Goal: Task Accomplishment & Management: Complete application form

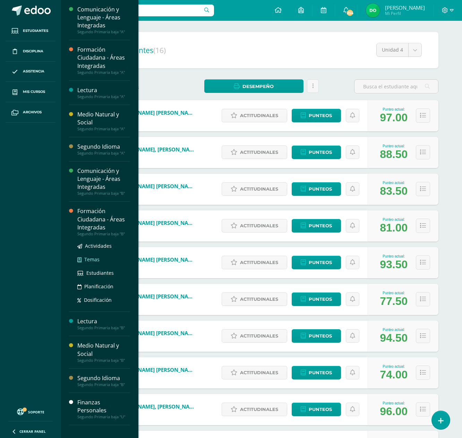
scroll to position [51, 0]
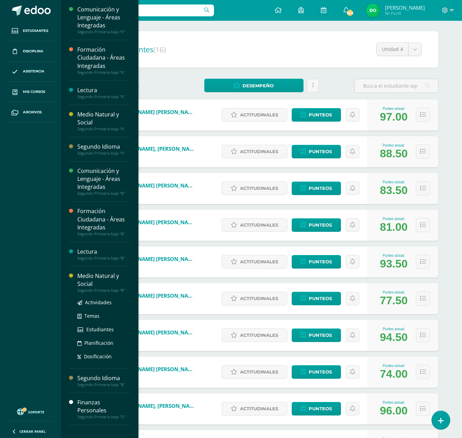
click at [117, 287] on div "Medio Natural y Social" at bounding box center [103, 280] width 53 height 16
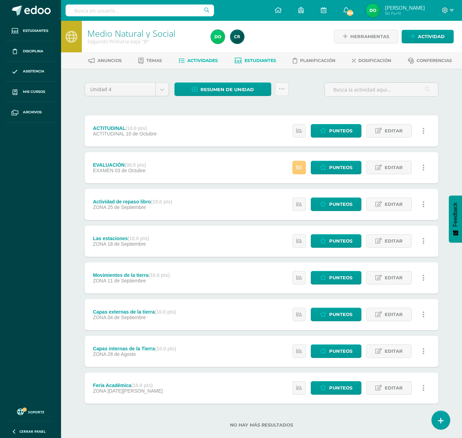
click at [269, 64] on link "Estudiantes" at bounding box center [255, 60] width 42 height 11
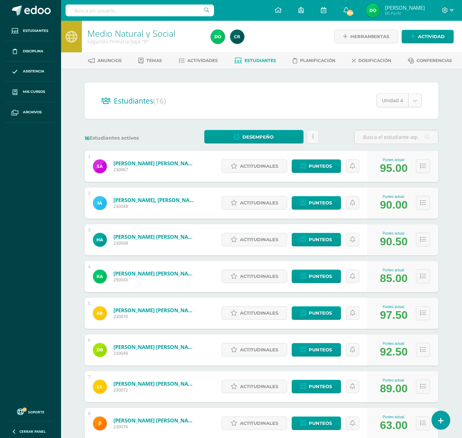
click at [417, 100] on body "Estudiantes Disciplina Asistencia Mis cursos Archivos Soporte Ayuda Reportar un…" at bounding box center [231, 278] width 462 height 556
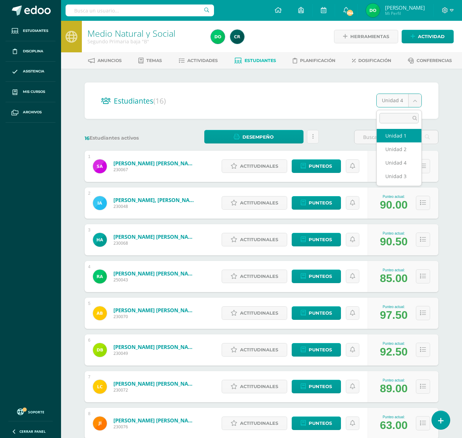
select select "/dashboard/teacher/section/2087/students/?unit=92045"
click at [417, 102] on body "Estudiantes Disciplina Asistencia Mis cursos Archivos Soporte Ayuda Reportar un…" at bounding box center [231, 389] width 462 height 779
select select "/dashboard/teacher/section/2087/students/?unit=92048"
click at [416, 101] on body "Estudiantes Disciplina Asistencia Mis cursos Archivos Soporte Ayuda Reportar un…" at bounding box center [231, 389] width 462 height 779
select select "/dashboard/teacher/section/2087/students/?unit=92049"
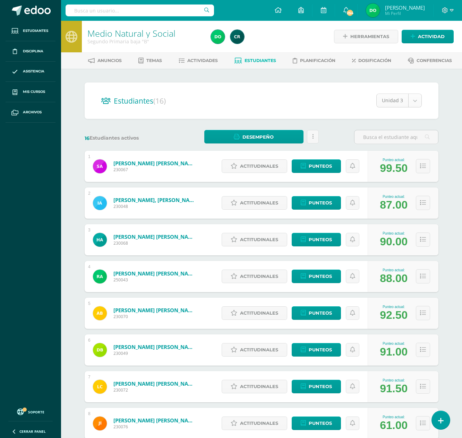
click at [418, 98] on body "Estudiantes Disciplina Asistencia Mis cursos Archivos Soporte Ayuda Reportar un…" at bounding box center [231, 389] width 462 height 779
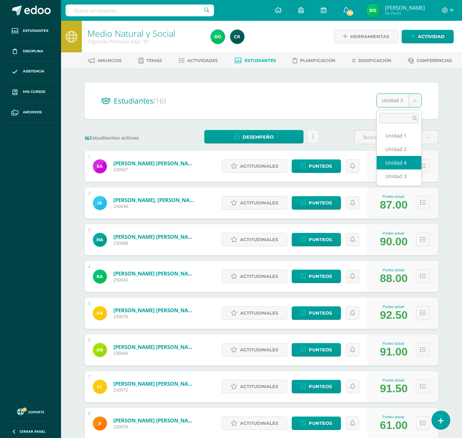
select select "/dashboard/teacher/section/2087/students/?unit=92050"
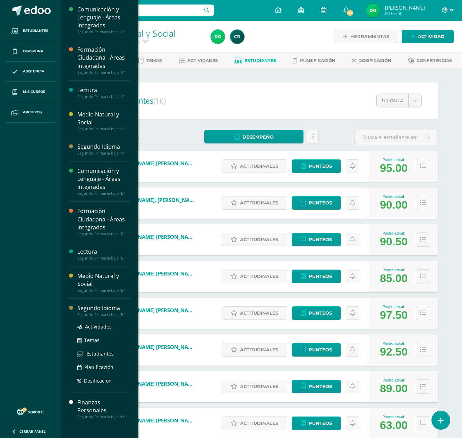
click at [115, 317] on div "Segundo Primaria baja "B"" at bounding box center [103, 314] width 53 height 5
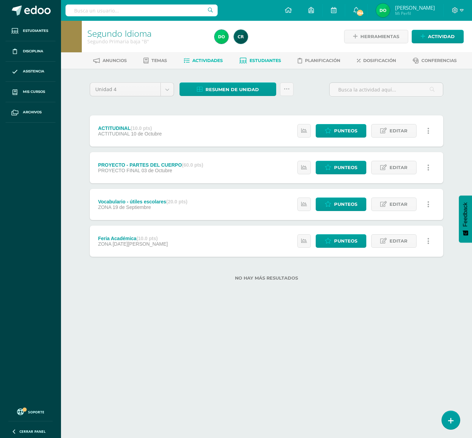
click at [270, 57] on link "Estudiantes" at bounding box center [260, 60] width 42 height 11
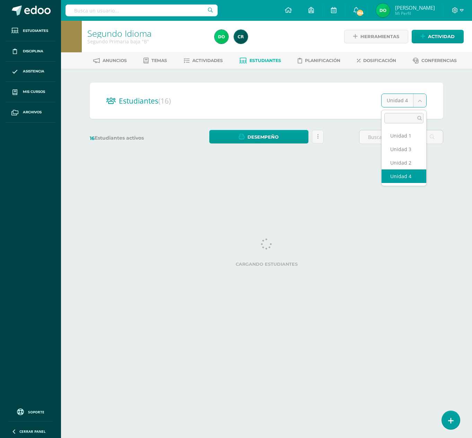
click at [421, 95] on body "Estudiantes Disciplina Asistencia Mis cursos Archivos Soporte Ayuda Reportar un…" at bounding box center [236, 82] width 472 height 165
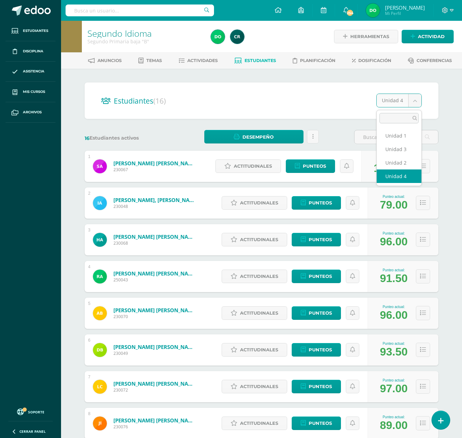
click at [413, 105] on body "Estudiantes Disciplina Asistencia Mis cursos Archivos Soporte Ayuda Reportar un…" at bounding box center [231, 278] width 462 height 556
select select "/dashboard/teacher/section/2088/students/?unit=92052"
click at [416, 102] on body "Estudiantes Disciplina Asistencia Mis cursos Archivos Soporte Ayuda Reportar un…" at bounding box center [231, 389] width 462 height 779
select select "/dashboard/teacher/section/2088/students/?unit=92055"
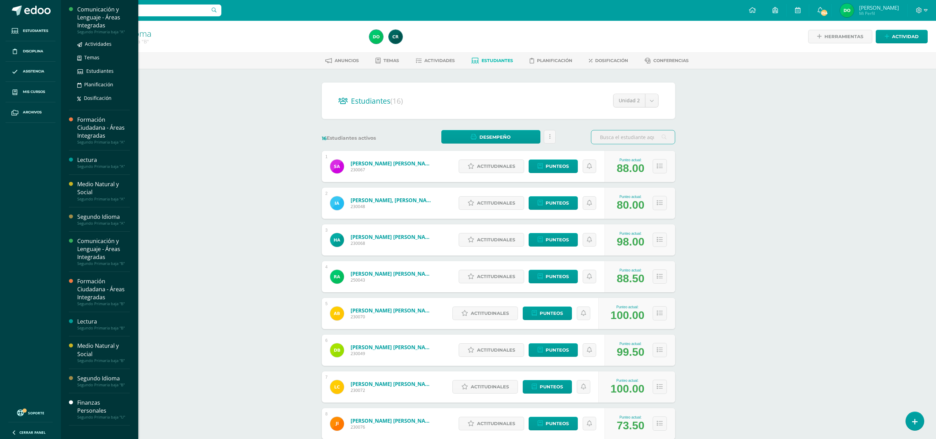
click at [113, 25] on div "Comunicación y Lenguaje - Áreas Integradas" at bounding box center [103, 18] width 53 height 24
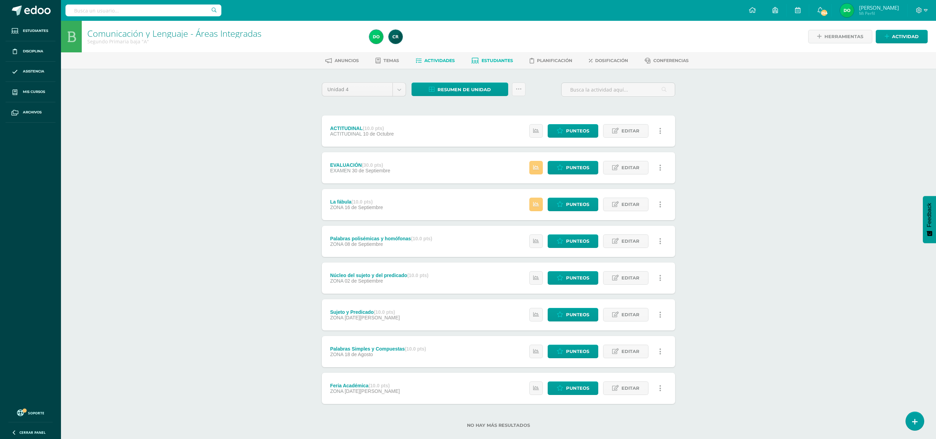
click at [504, 55] on link "Estudiantes" at bounding box center [493, 60] width 42 height 11
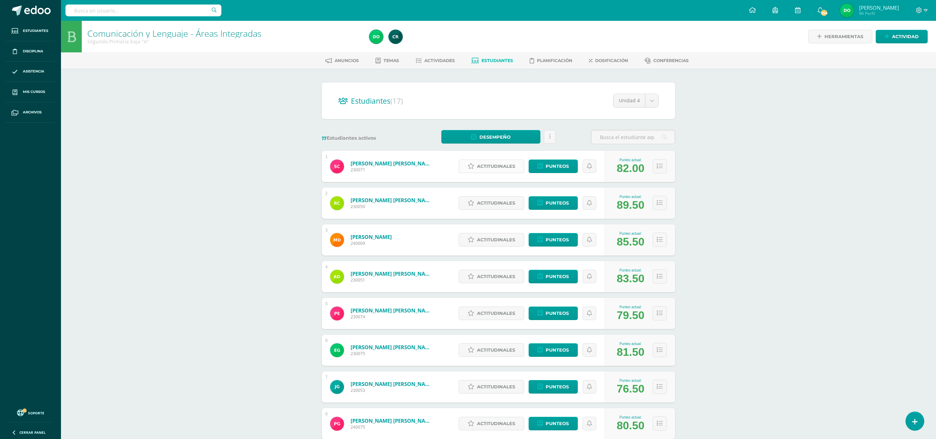
click at [504, 171] on span "Actitudinales" at bounding box center [496, 166] width 38 height 13
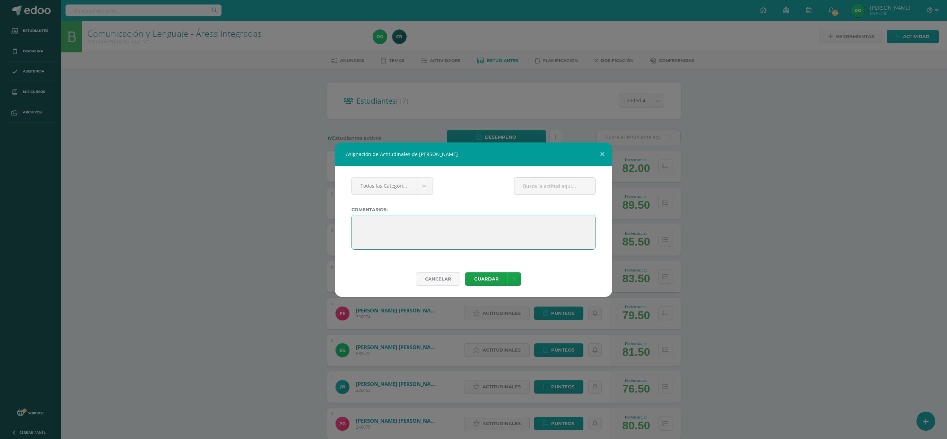
click at [491, 229] on textarea at bounding box center [473, 232] width 244 height 35
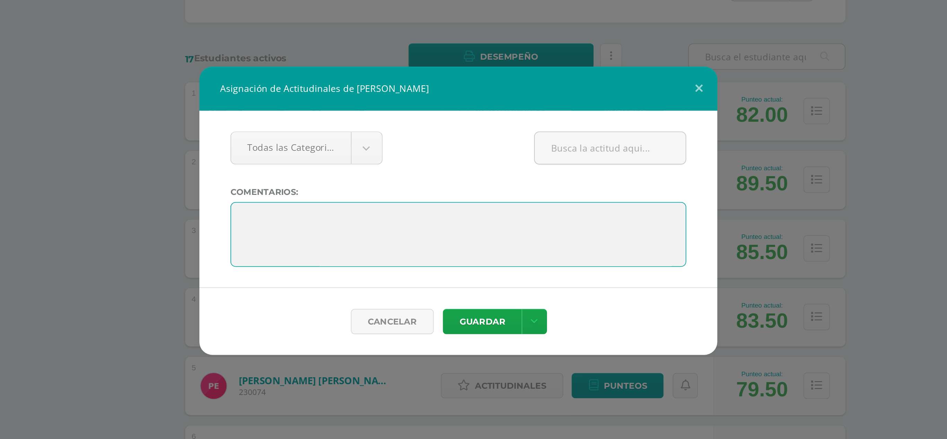
paste textarea ""Tu esfuerzo es tan valioso como tus resultados. ¡Nunca dejes de intentarlo!""
click at [468, 224] on textarea at bounding box center [473, 232] width 244 height 35
click at [533, 224] on textarea at bounding box center [473, 232] width 244 height 35
click at [468, 226] on textarea at bounding box center [473, 232] width 244 height 35
click at [541, 224] on textarea at bounding box center [473, 232] width 244 height 35
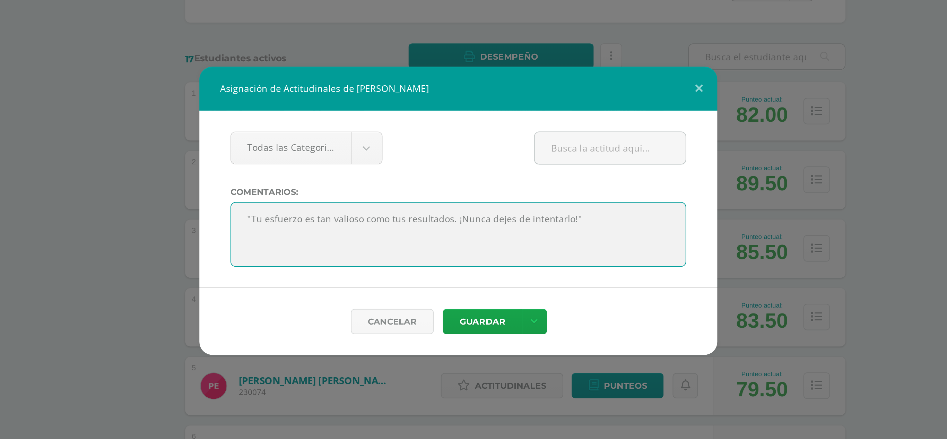
click at [541, 224] on textarea at bounding box center [473, 232] width 244 height 35
click at [470, 224] on textarea at bounding box center [473, 232] width 244 height 35
click at [532, 227] on textarea at bounding box center [473, 232] width 244 height 35
drag, startPoint x: 540, startPoint y: 222, endPoint x: 355, endPoint y: 221, distance: 184.7
click at [355, 221] on textarea at bounding box center [473, 232] width 244 height 35
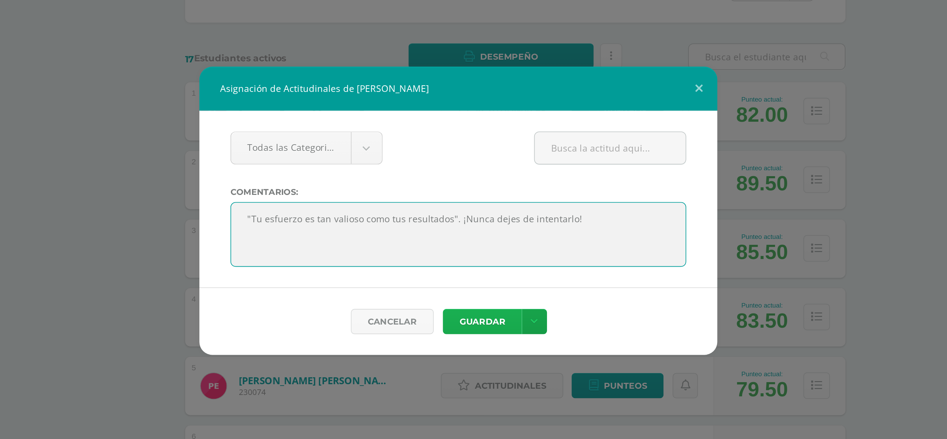
type textarea ""Tu esfuerzo es tan valioso como tus resultados". ¡Nunca dejes de intentarlo!"
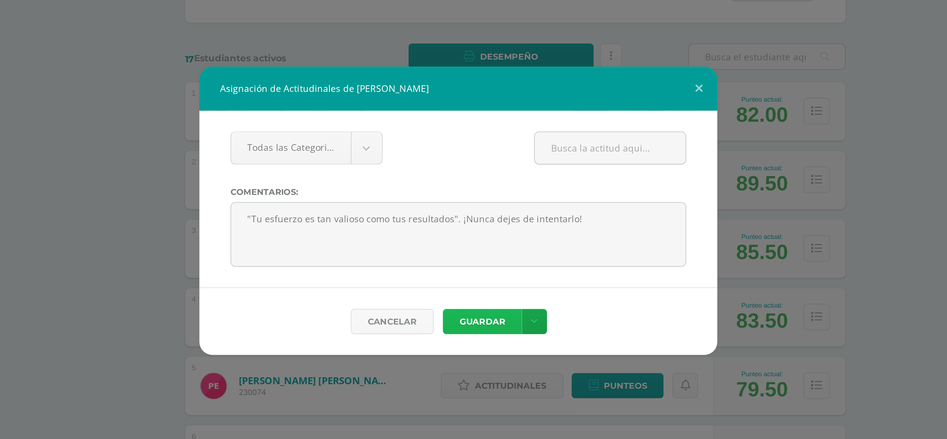
click at [490, 276] on button "Guardar" at bounding box center [486, 279] width 42 height 14
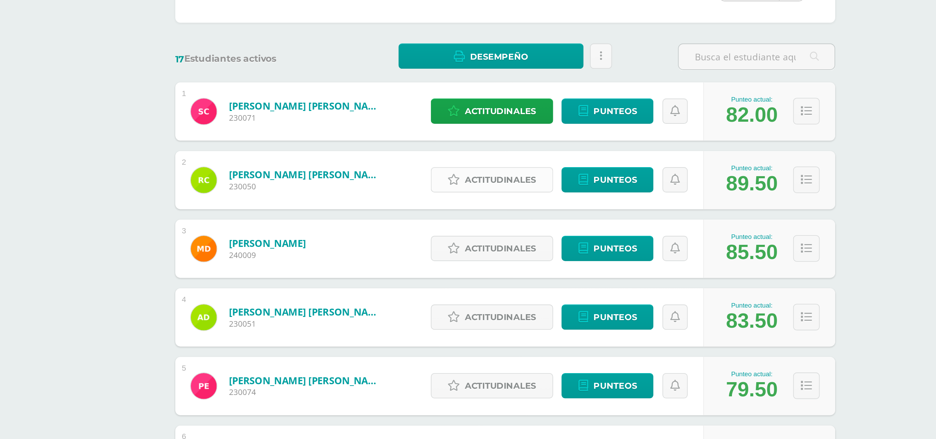
click at [508, 200] on span "Actitudinales" at bounding box center [496, 202] width 38 height 13
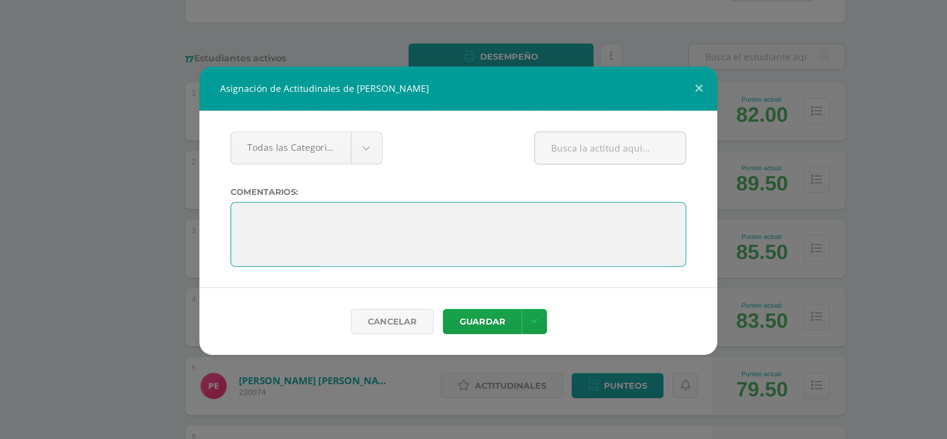
click at [508, 220] on textarea at bounding box center [473, 232] width 244 height 35
paste textarea ""Tu esfuerzo es tan valioso como tus resultados". ¡Nunca dejes de intentarlo!"
type textarea ""Tu esfuerzo es tan valioso como tus resultados". ¡Nunca dejes de intentarlo!"
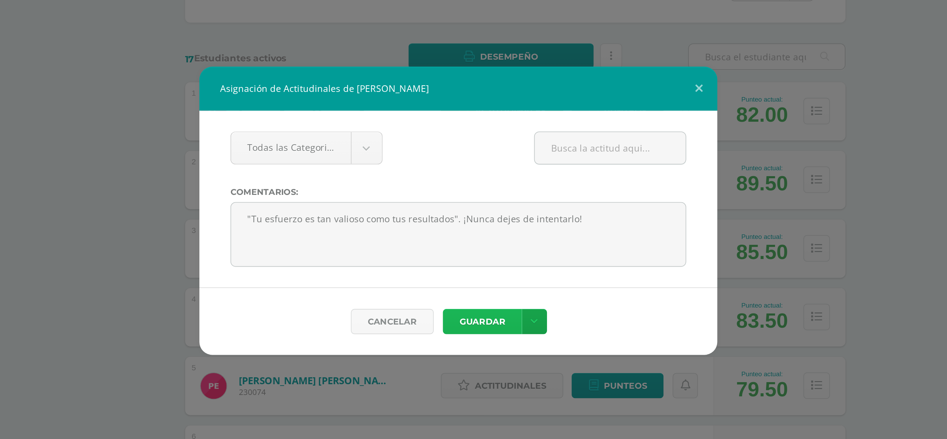
click at [490, 282] on button "Guardar" at bounding box center [486, 279] width 42 height 14
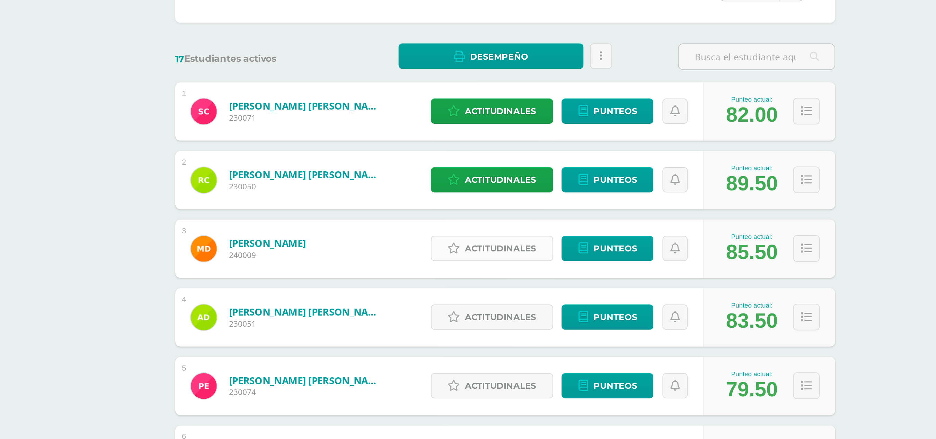
click at [505, 239] on span "Actitudinales" at bounding box center [496, 239] width 38 height 13
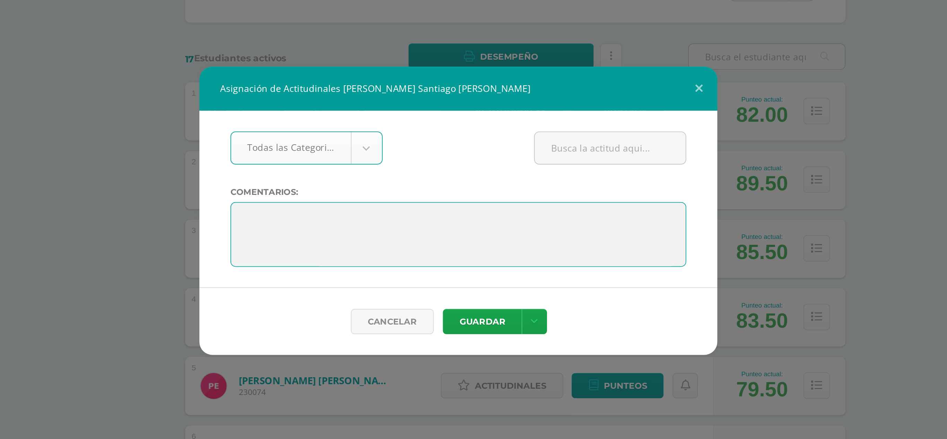
click at [486, 231] on textarea at bounding box center [473, 232] width 244 height 35
paste textarea ""Tu esfuerzo es tan valioso como tus resultados". ¡Nunca dejes de intentarlo!"
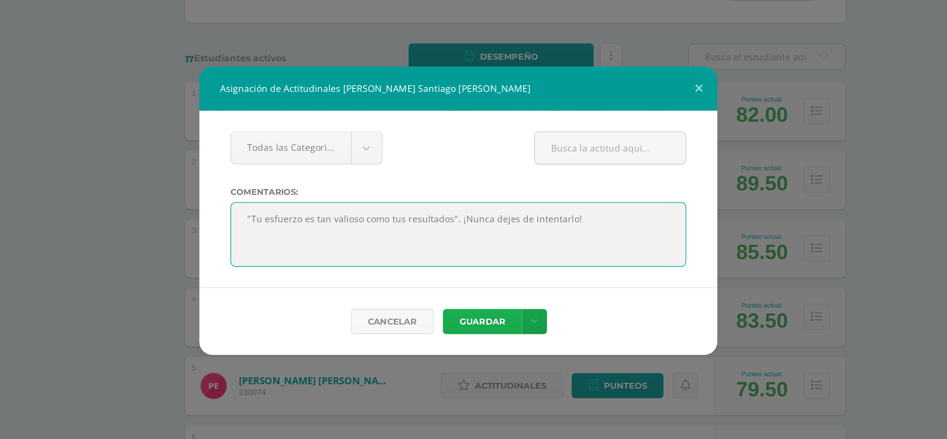
type textarea ""Tu esfuerzo es tan valioso como tus resultados". ¡Nunca dejes de intentarlo!"
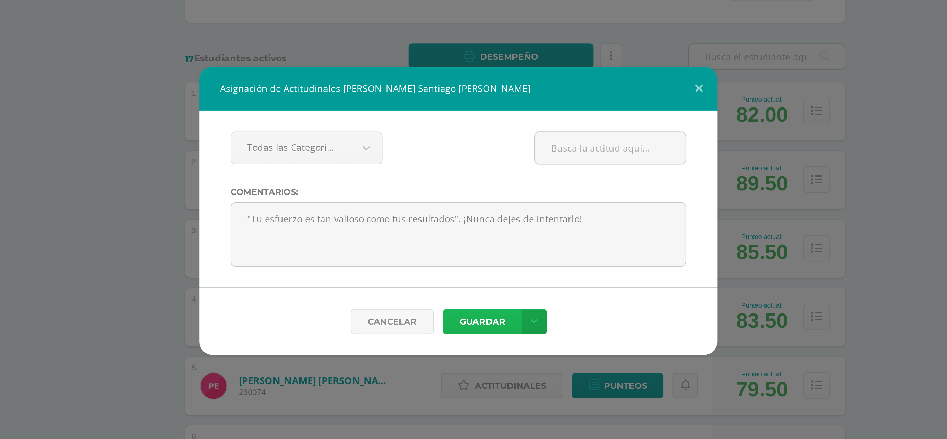
click at [491, 280] on button "Guardar" at bounding box center [486, 279] width 42 height 14
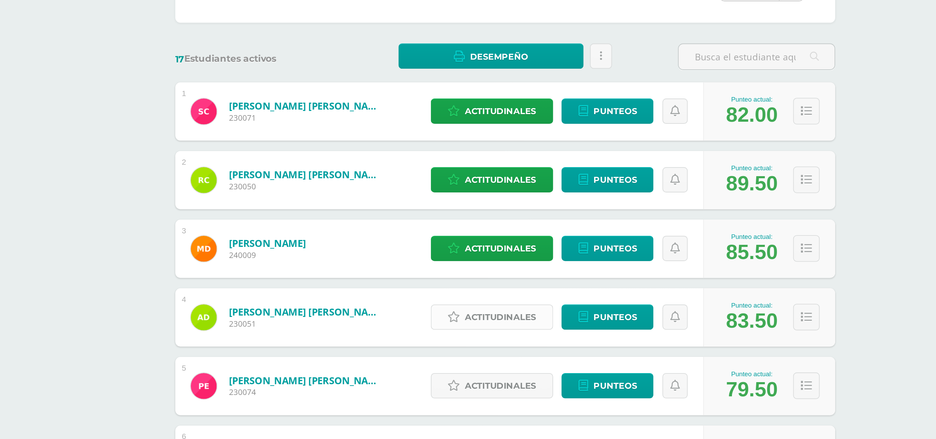
click at [492, 276] on span "Actitudinales" at bounding box center [496, 276] width 38 height 13
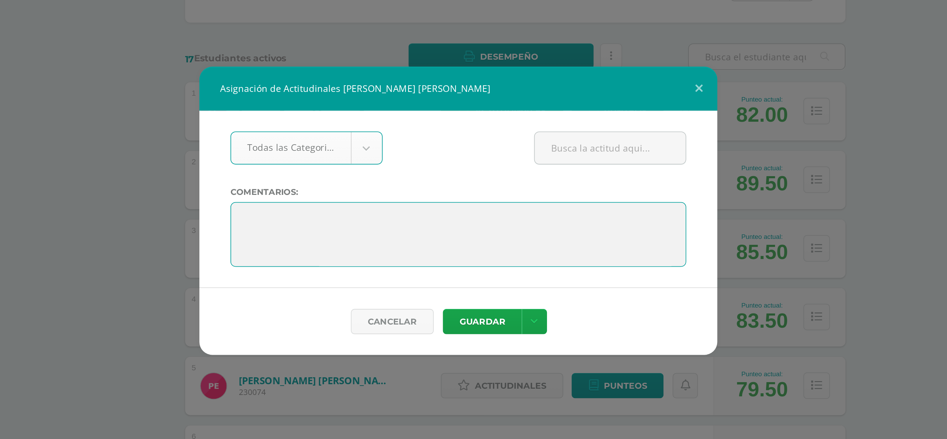
click at [362, 223] on textarea at bounding box center [473, 232] width 244 height 35
paste textarea ""Tu esfuerzo es tan valioso como tus resultados". ¡Nunca dejes de intentarlo!"
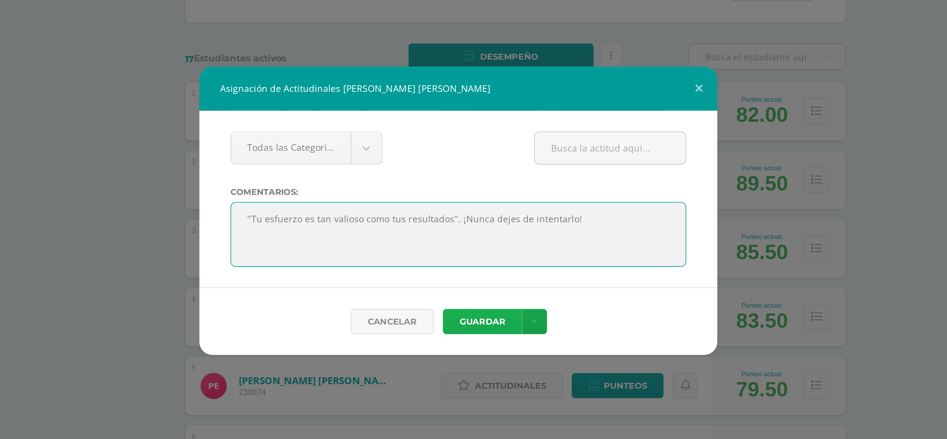
type textarea ""Tu esfuerzo es tan valioso como tus resultados". ¡Nunca dejes de intentarlo!"
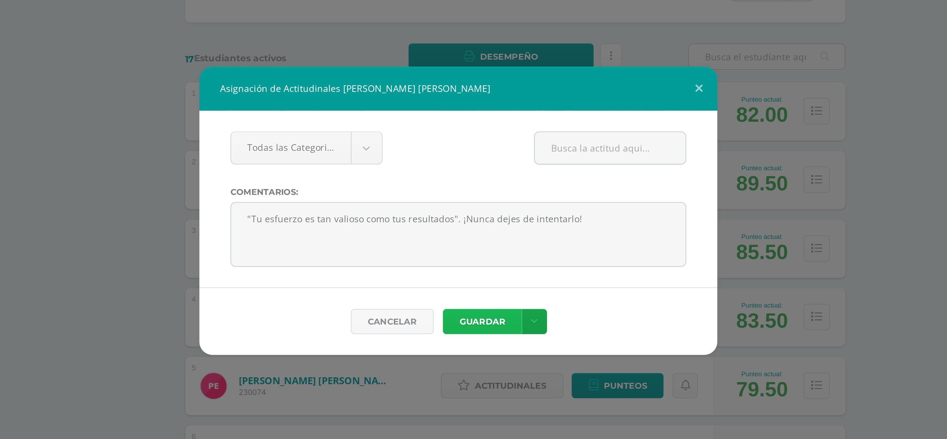
click at [485, 277] on button "Guardar" at bounding box center [486, 279] width 42 height 14
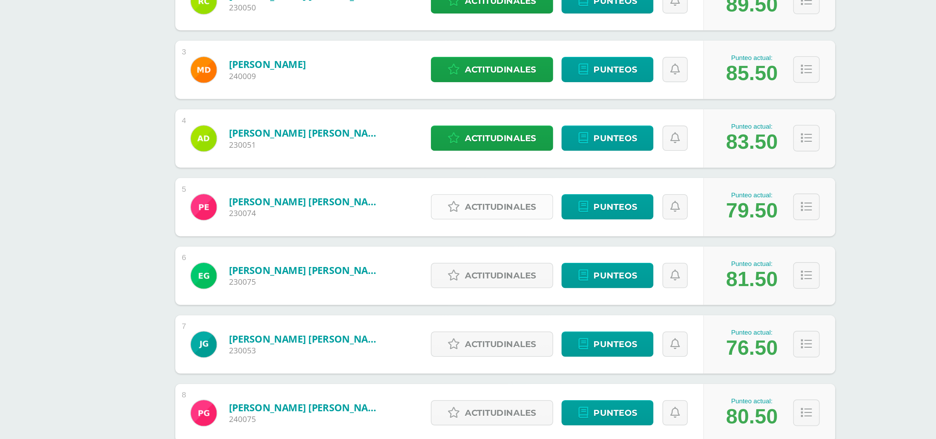
click at [486, 313] on span "Actitudinales" at bounding box center [496, 313] width 38 height 13
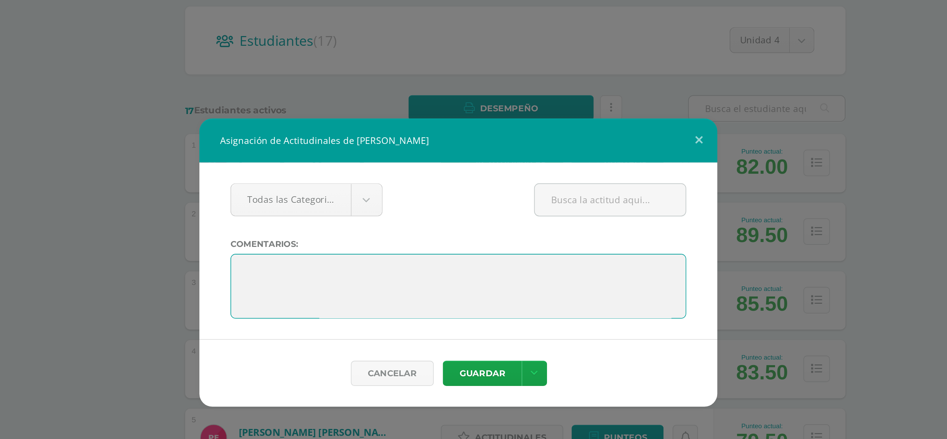
click at [367, 222] on textarea at bounding box center [473, 232] width 244 height 35
paste textarea ""Tu esfuerzo es tan valioso como tus resultados". ¡Nunca dejes de intentarlo!"
type textarea ""Tu esfuerzo es tan valioso como tus resultados". ¡Nunca dejes de intentarlo!"
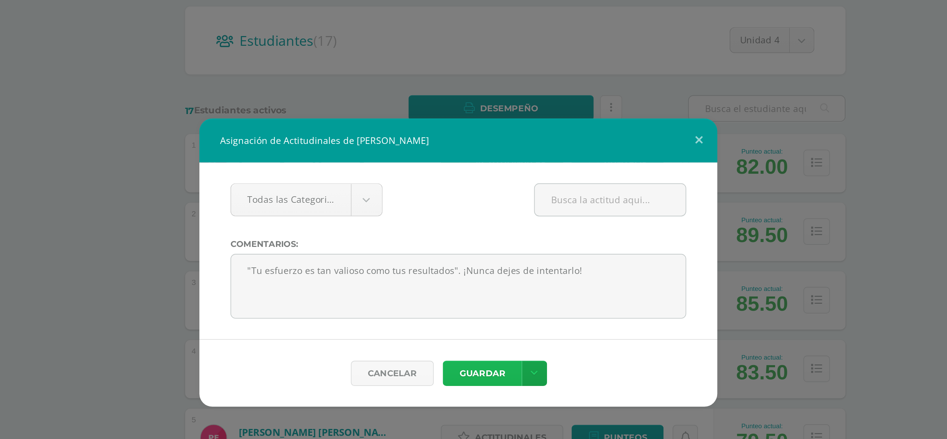
click at [489, 279] on button "Guardar" at bounding box center [486, 279] width 42 height 14
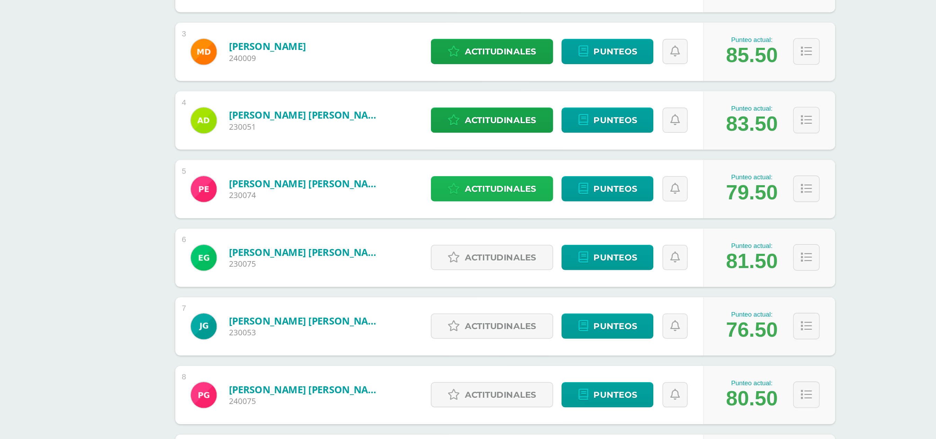
scroll to position [11, 0]
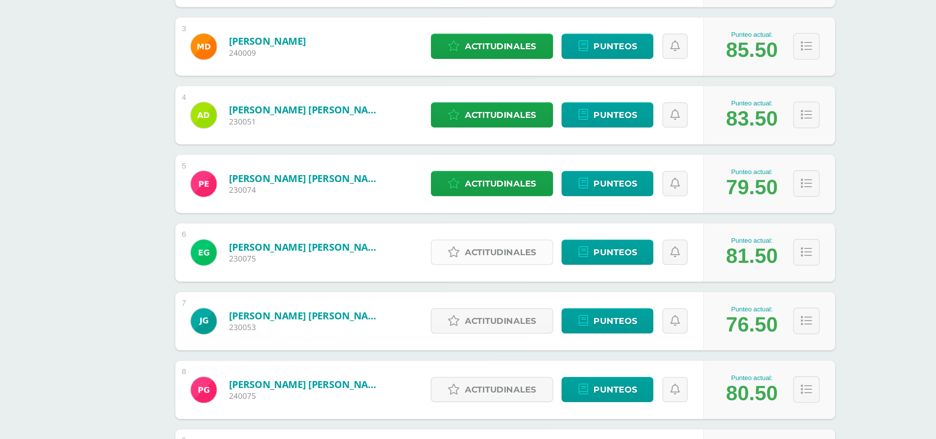
click at [491, 338] on span "Actitudinales" at bounding box center [496, 338] width 38 height 13
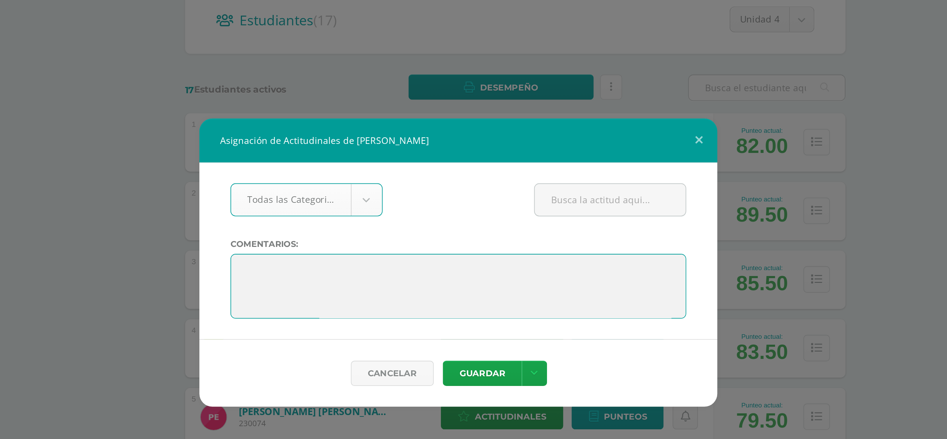
click at [366, 221] on textarea at bounding box center [473, 232] width 244 height 35
paste textarea ""Tu esfuerzo es tan valioso como tus resultados". ¡Nunca dejes de intentarlo!"
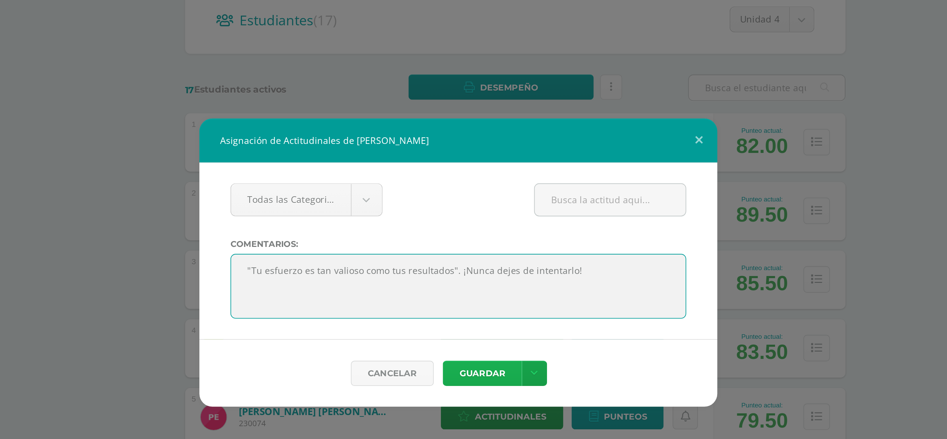
type textarea ""Tu esfuerzo es tan valioso como tus resultados". ¡Nunca dejes de intentarlo!"
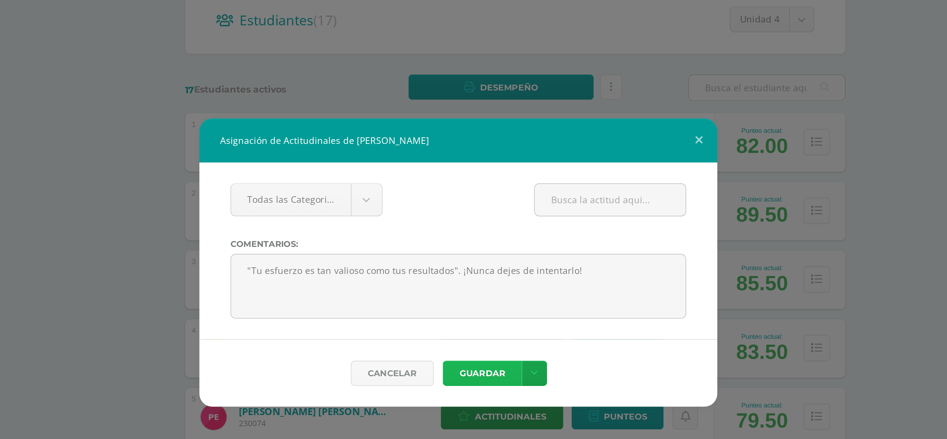
click at [491, 277] on button "Guardar" at bounding box center [486, 279] width 42 height 14
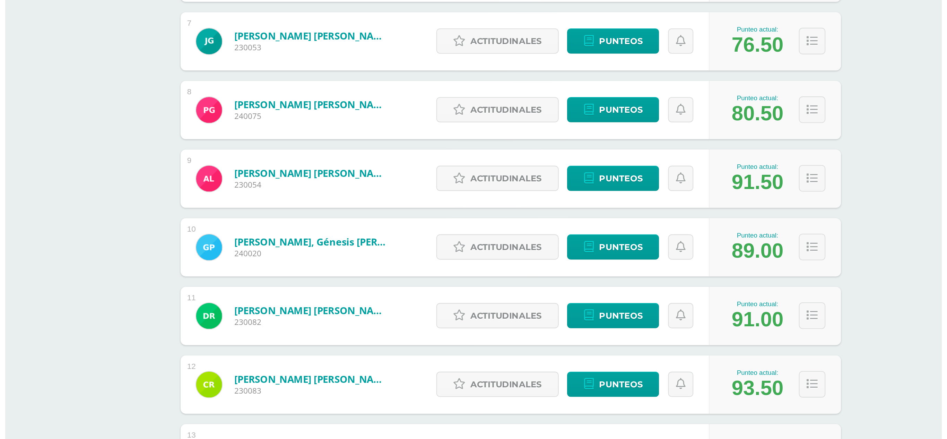
scroll to position [160, 0]
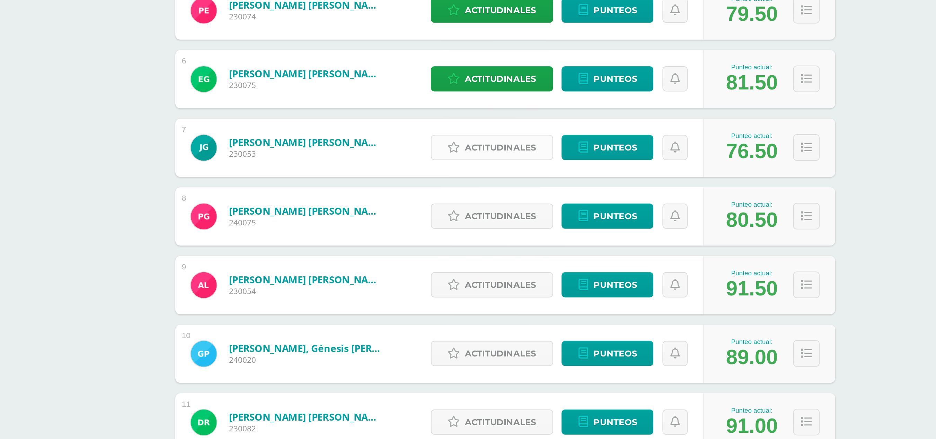
click at [479, 222] on span "Actitudinales" at bounding box center [496, 226] width 38 height 13
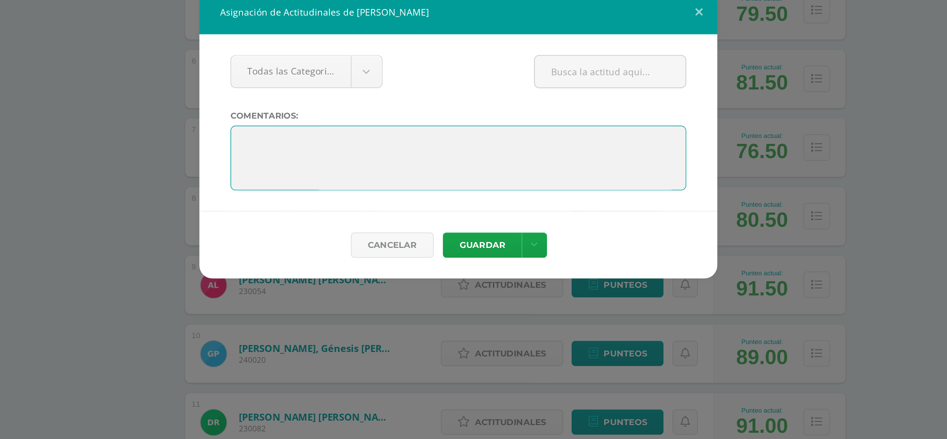
click at [360, 221] on textarea at bounding box center [473, 232] width 244 height 35
paste textarea ""Tu esfuerzo es tan valioso como tus resultados". ¡Nunca dejes de intentarlo!"
type textarea ""Tu esfuerzo es tan valioso como tus resultados". ¡Nunca dejes de intentarlo!"
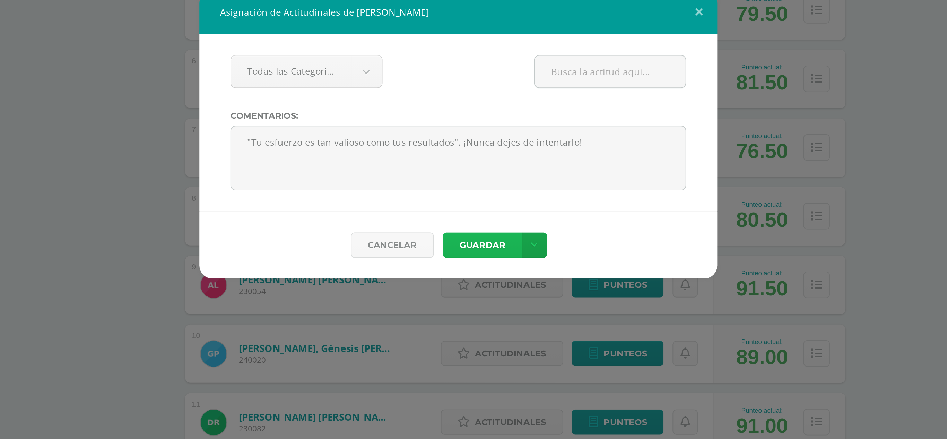
click at [475, 279] on button "Guardar" at bounding box center [486, 279] width 42 height 14
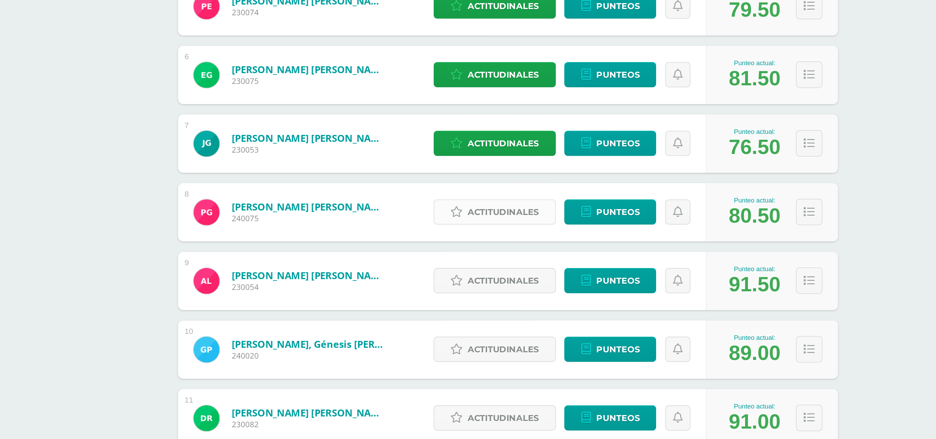
click at [486, 267] on span "Actitudinales" at bounding box center [496, 263] width 38 height 13
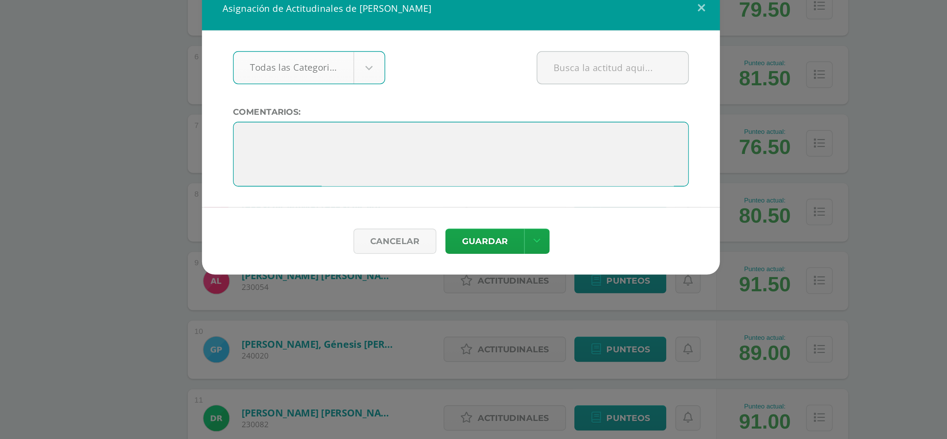
click at [370, 227] on textarea at bounding box center [473, 232] width 244 height 35
paste textarea ""Tu esfuerzo es tan valioso como tus resultados". ¡Nunca dejes de intentarlo!"
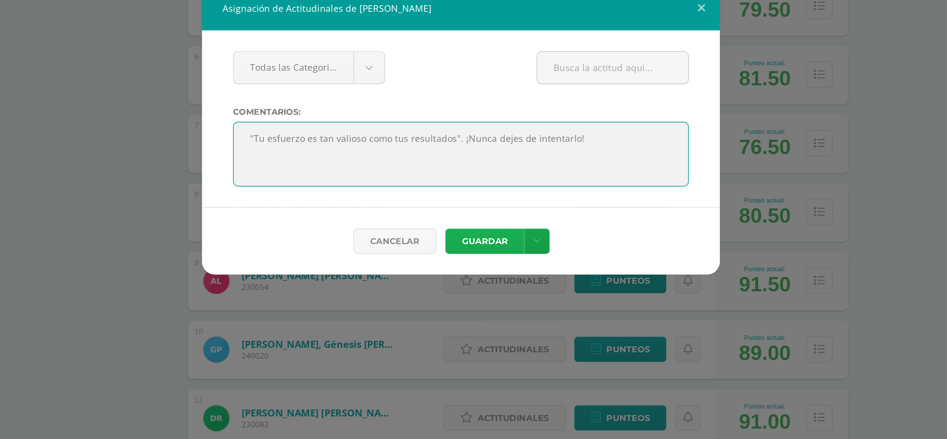
type textarea ""Tu esfuerzo es tan valioso como tus resultados". ¡Nunca dejes de intentarlo!"
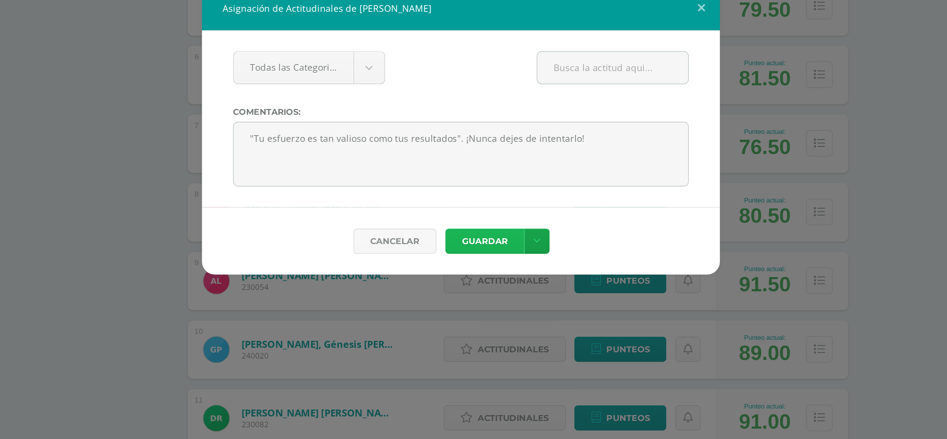
click at [489, 280] on button "Guardar" at bounding box center [486, 279] width 42 height 14
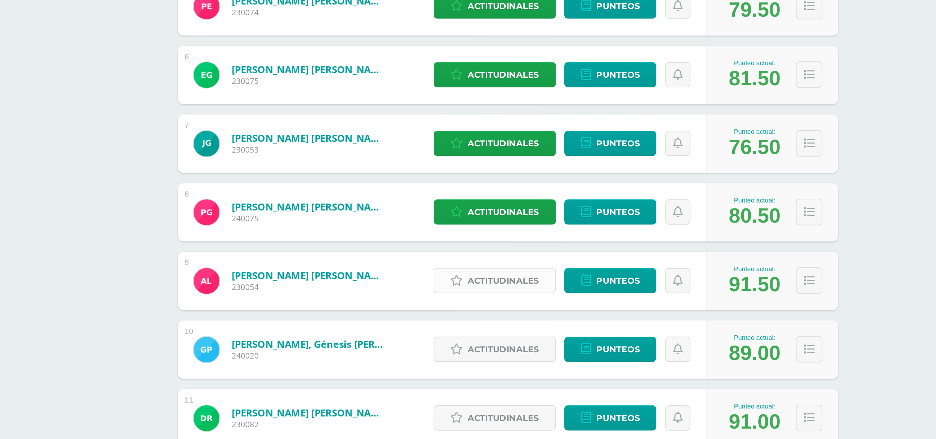
click at [496, 299] on span "Actitudinales" at bounding box center [496, 299] width 38 height 13
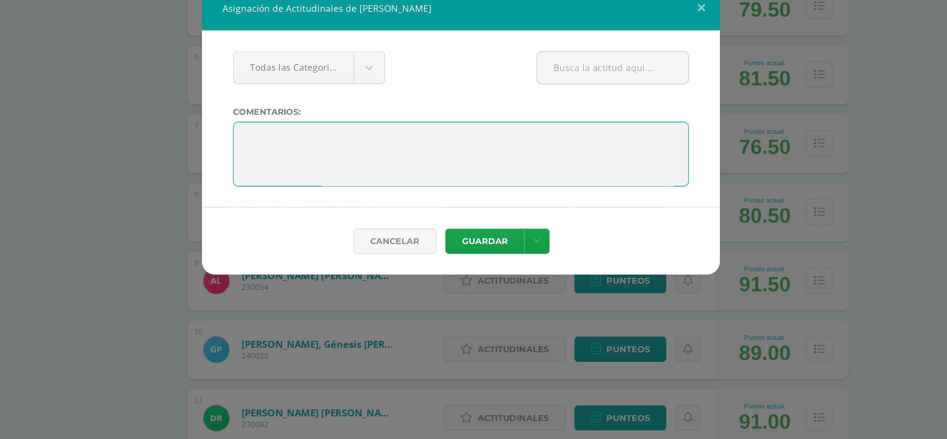
click at [368, 225] on textarea at bounding box center [473, 232] width 244 height 35
paste textarea ""Tu esfuerzo es tan valioso como tus resultados". ¡Nunca dejes de intentarlo!"
type textarea ""Tu esfuerzo es tan valioso como tus resultados". ¡Nunca dejes de intentarlo!"
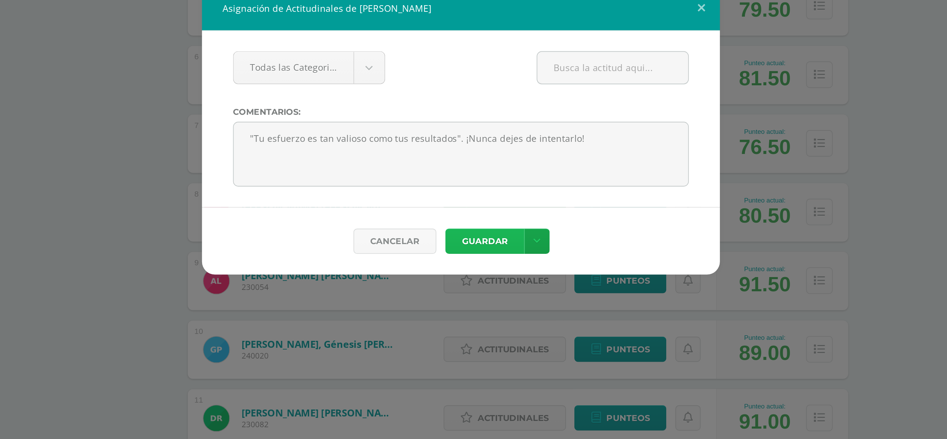
click at [483, 277] on button "Guardar" at bounding box center [486, 279] width 42 height 14
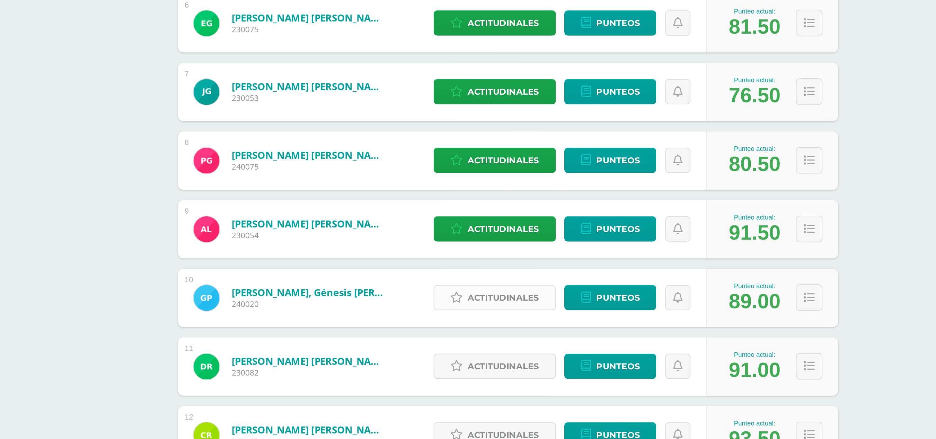
click at [490, 334] on span "Actitudinales" at bounding box center [496, 336] width 38 height 13
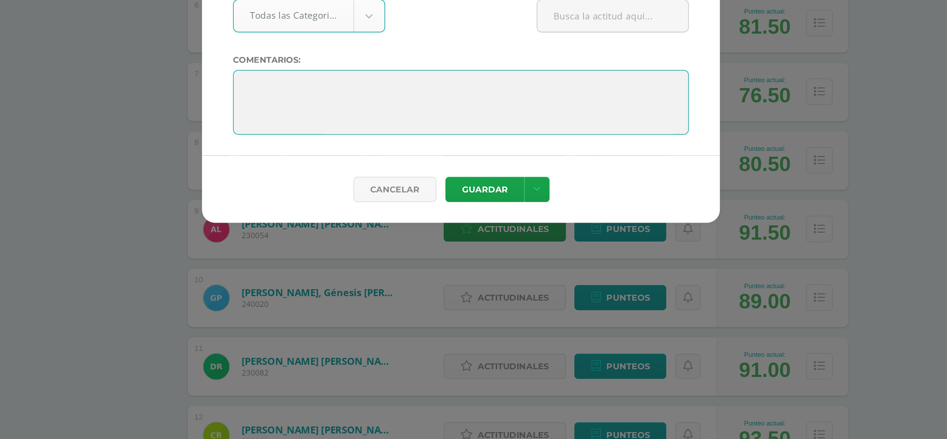
click at [420, 221] on textarea at bounding box center [473, 232] width 244 height 35
paste textarea ""Tu esfuerzo es tan valioso como tus resultados". ¡Nunca dejes de intentarlo!"
type textarea ""Tu esfuerzo es tan valioso como tus resultados". ¡Nunca dejes de intentarlo!"
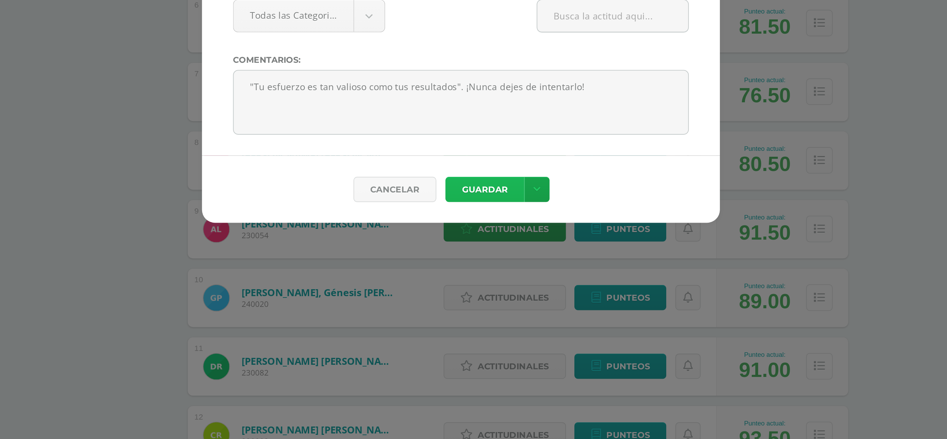
click at [483, 283] on button "Guardar" at bounding box center [486, 279] width 42 height 14
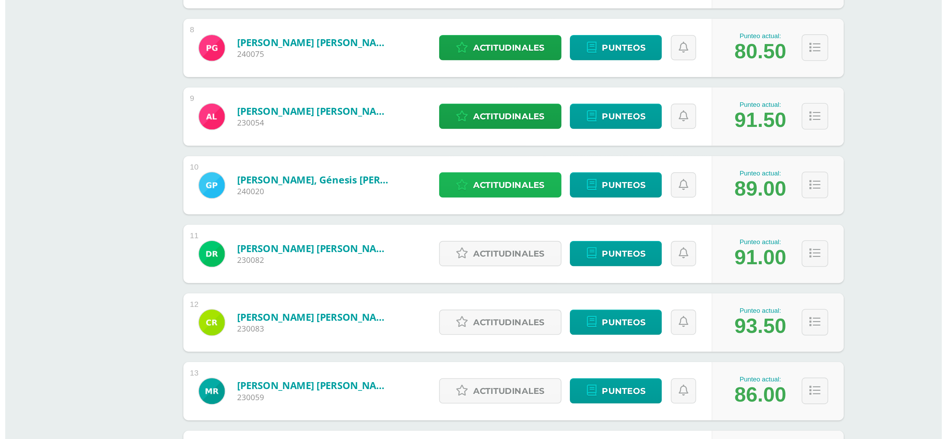
scroll to position [195, 0]
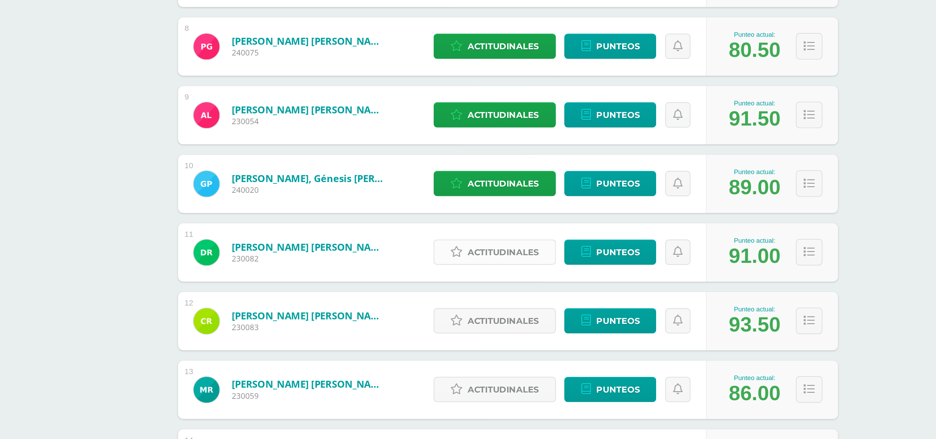
click at [487, 332] on span "Actitudinales" at bounding box center [496, 338] width 38 height 13
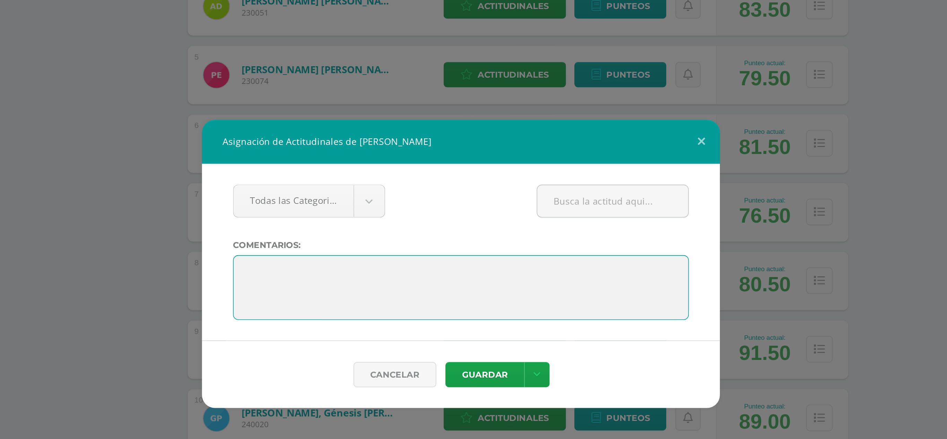
click at [382, 218] on textarea at bounding box center [473, 232] width 244 height 35
paste textarea ""Tu esfuerzo es tan valioso como tus resultados". ¡Nunca dejes de intentarlo!"
type textarea ""Tu esfuerzo es tan valioso como tus resultados". ¡Nunca dejes de intentarlo!"
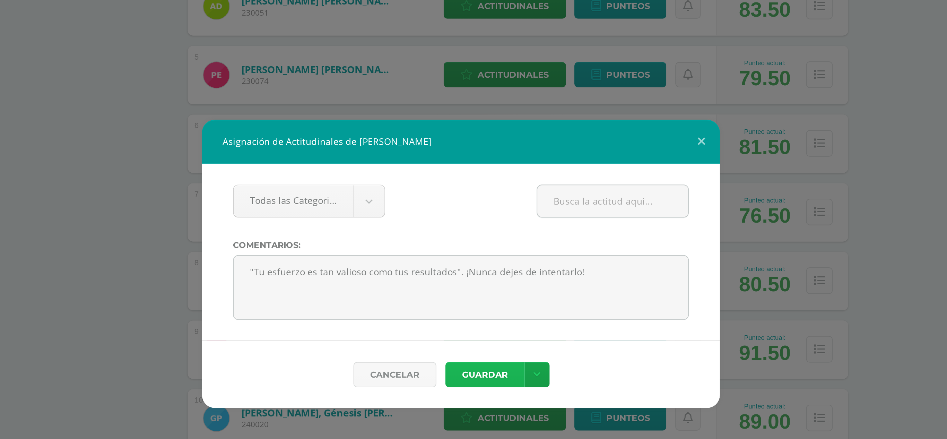
click at [491, 281] on button "Guardar" at bounding box center [486, 279] width 42 height 14
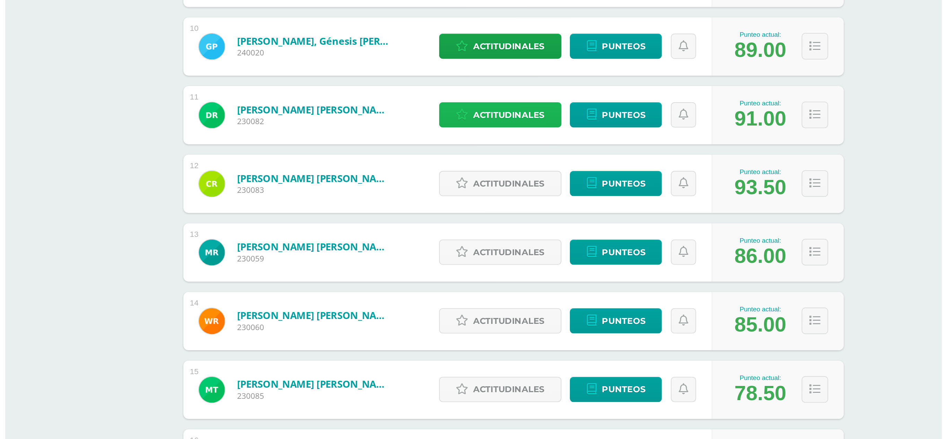
scroll to position [269, 0]
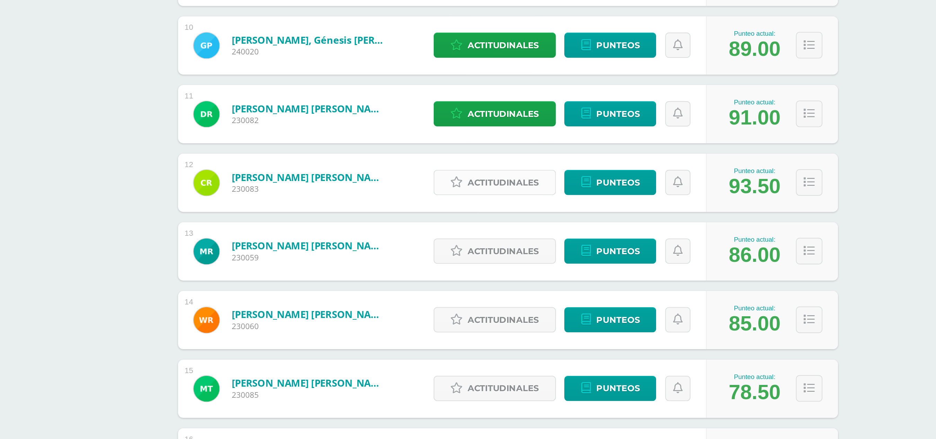
click at [492, 298] on span "Actitudinales" at bounding box center [496, 301] width 38 height 13
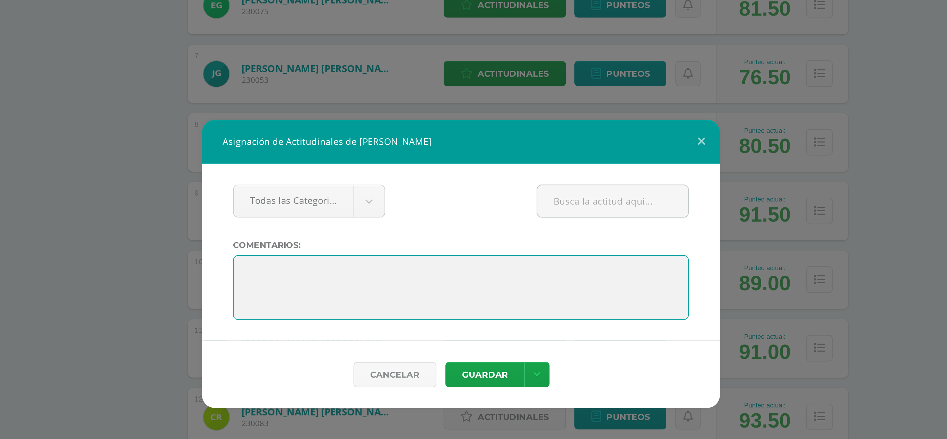
click at [377, 219] on textarea at bounding box center [473, 232] width 244 height 35
paste textarea ""Tu esfuerzo es tan valioso como tus resultados". ¡Nunca dejes de intentarlo!"
type textarea ""Tu esfuerzo es tan valioso como tus resultados". ¡Nunca dejes de intentarlo!"
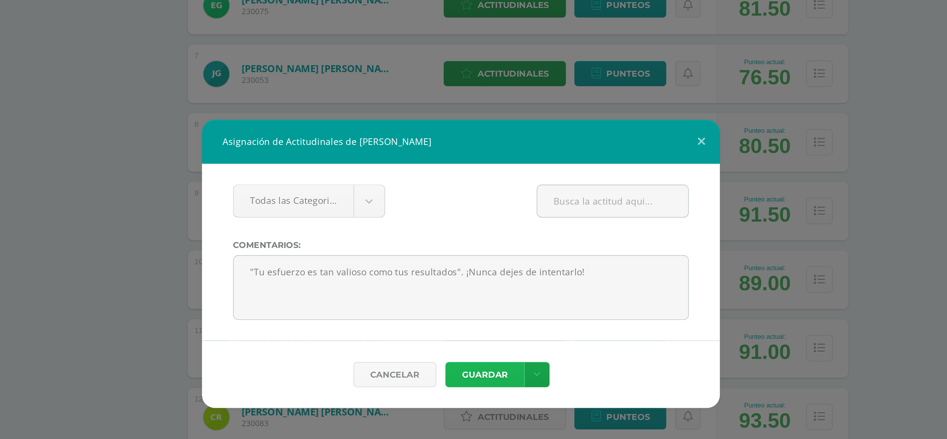
click at [490, 277] on button "Guardar" at bounding box center [486, 279] width 42 height 14
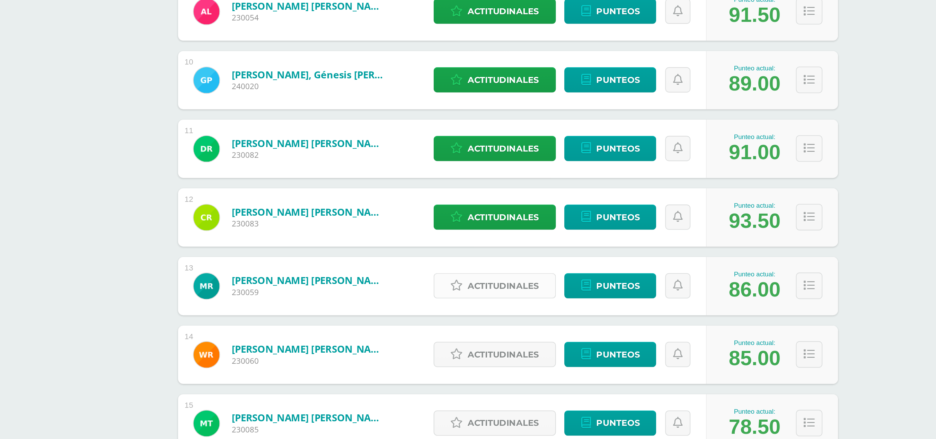
click at [492, 338] on span "Actitudinales" at bounding box center [496, 338] width 38 height 13
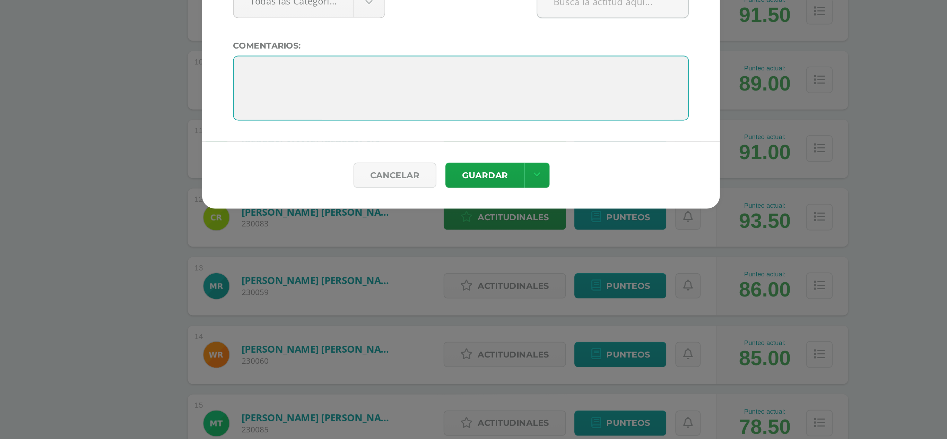
click at [382, 226] on textarea at bounding box center [473, 232] width 244 height 35
paste textarea ""Tu esfuerzo es tan valioso como tus resultados". ¡Nunca dejes de intentarlo!"
type textarea ""Tu esfuerzo es tan valioso como tus resultados". ¡Nunca dejes de intentarlo!"
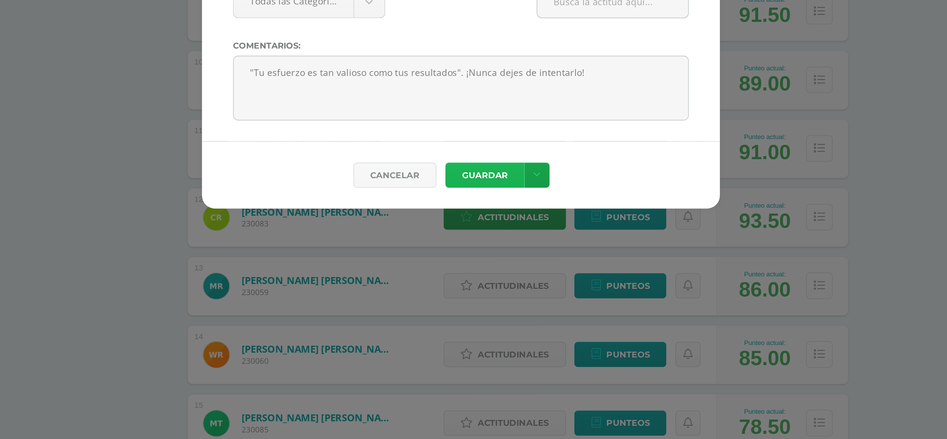
click at [481, 275] on button "Guardar" at bounding box center [486, 279] width 42 height 14
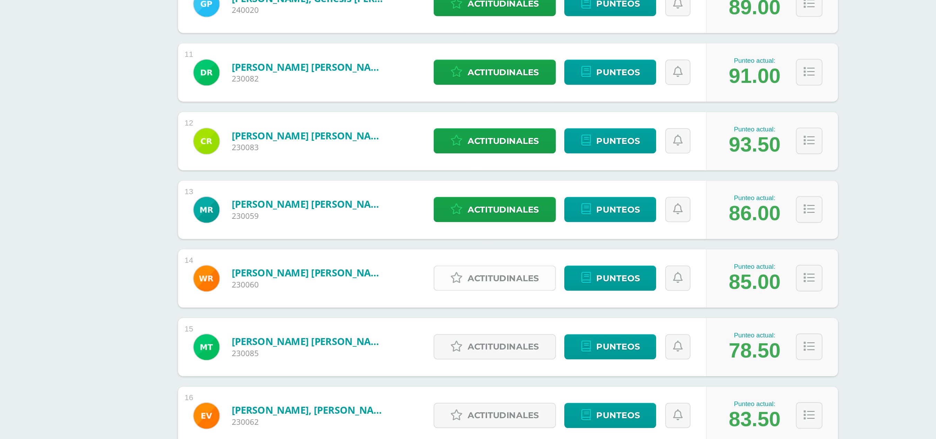
click at [488, 350] on span "Actitudinales" at bounding box center [496, 352] width 38 height 13
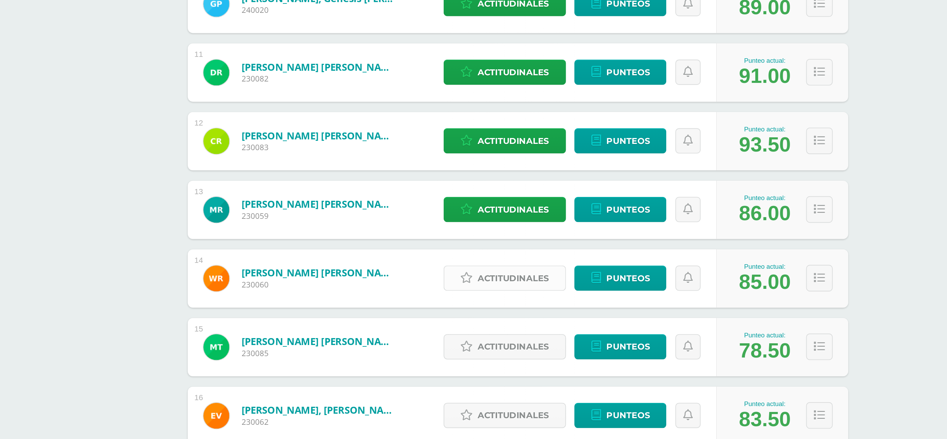
scroll to position [291, 0]
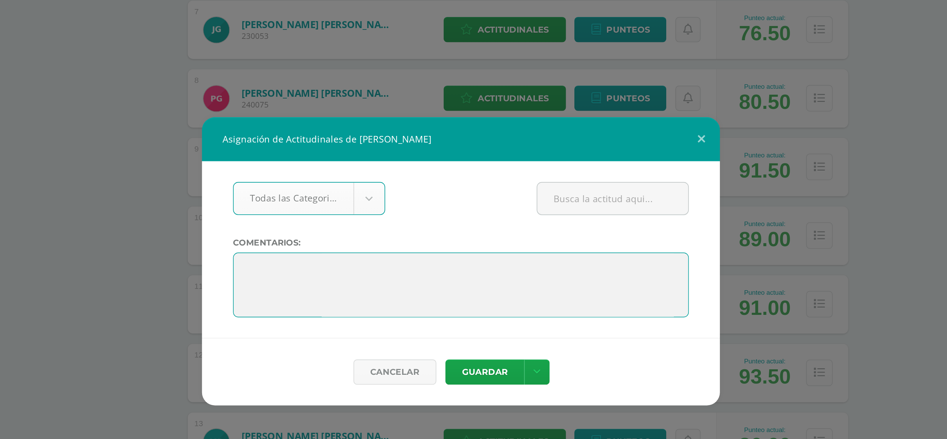
click at [399, 222] on textarea at bounding box center [473, 232] width 244 height 35
paste textarea ""Tu esfuerzo es tan valioso como tus resultados". ¡Nunca dejes de intentarlo!"
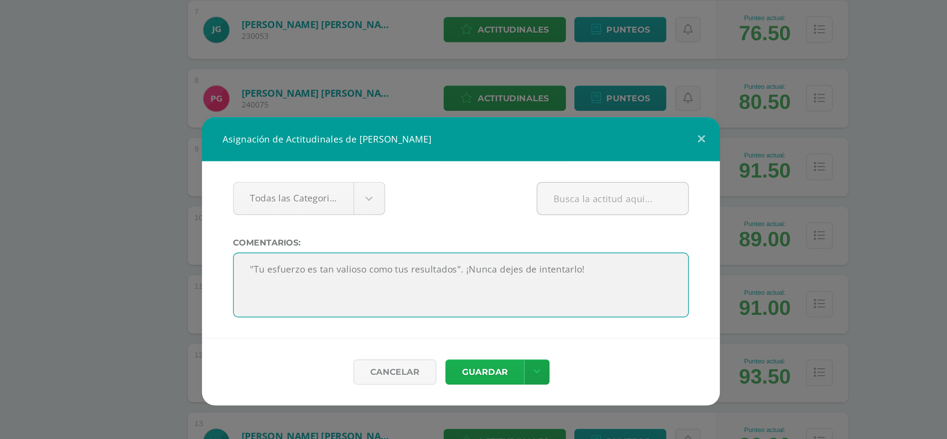
type textarea ""Tu esfuerzo es tan valioso como tus resultados". ¡Nunca dejes de intentarlo!"
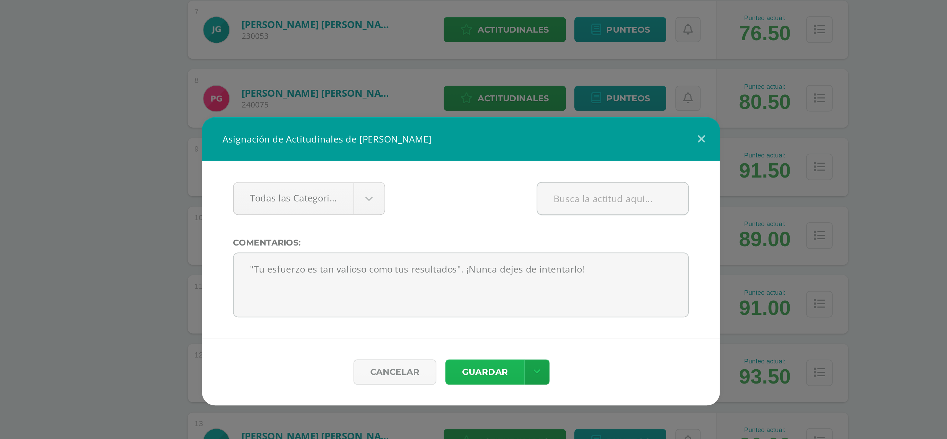
click at [490, 277] on button "Guardar" at bounding box center [486, 279] width 42 height 14
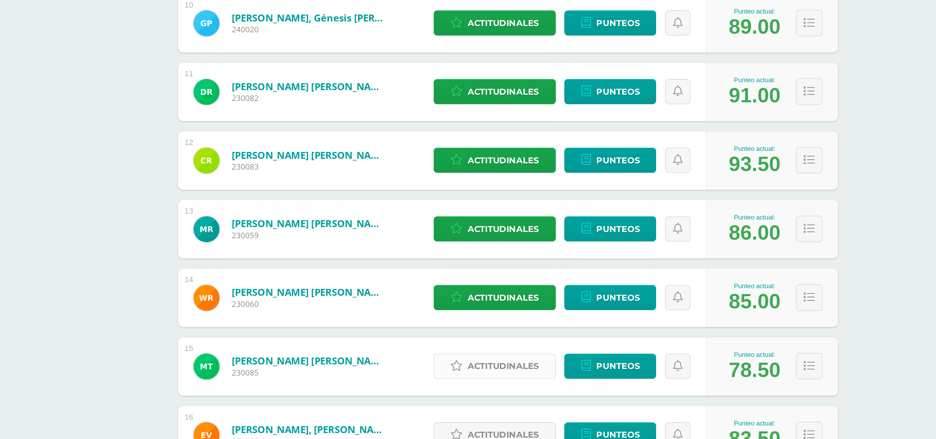
click at [490, 391] on span "Actitudinales" at bounding box center [496, 389] width 38 height 13
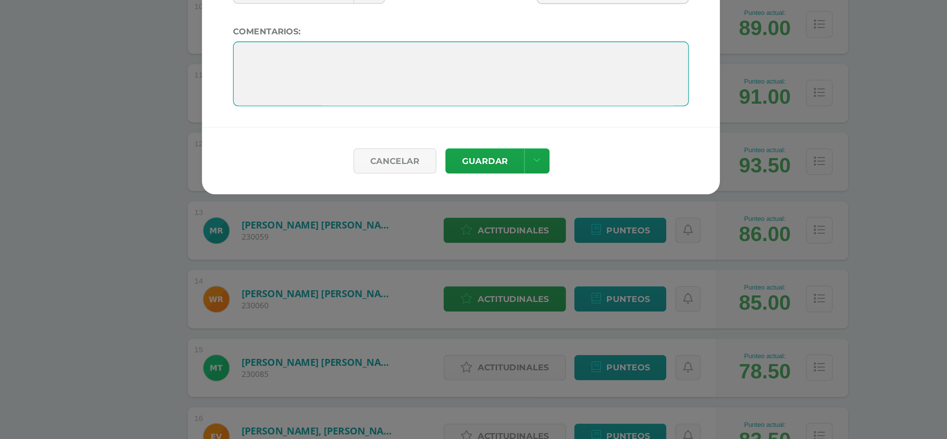
click at [363, 226] on textarea at bounding box center [473, 232] width 244 height 35
paste textarea ""Tu esfuerzo es tan valioso como tus resultados". ¡Nunca dejes de intentarlo!"
type textarea ""Tu esfuerzo es tan valioso como tus resultados". ¡Nunca dejes de intentarlo!"
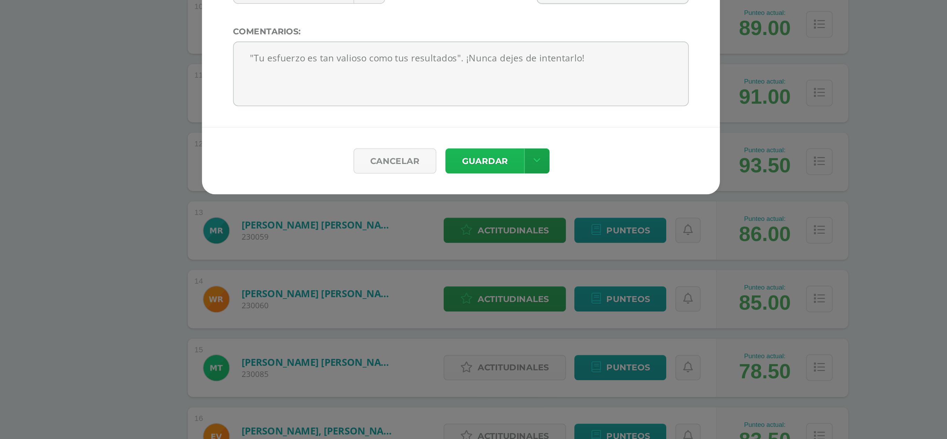
click at [479, 274] on button "Guardar" at bounding box center [486, 279] width 42 height 14
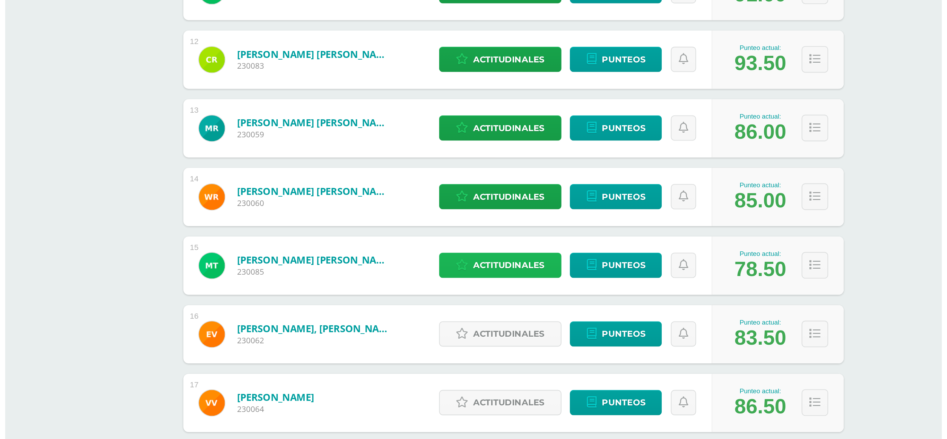
scroll to position [376, 0]
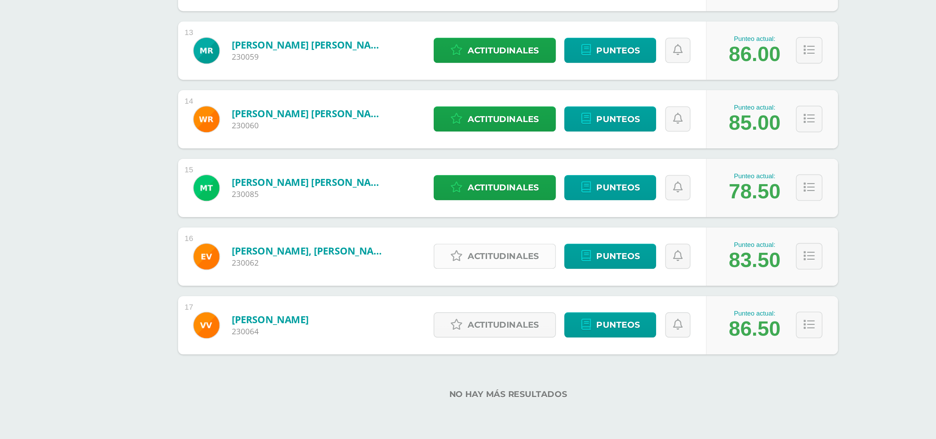
click at [487, 335] on span "Actitudinales" at bounding box center [496, 340] width 38 height 13
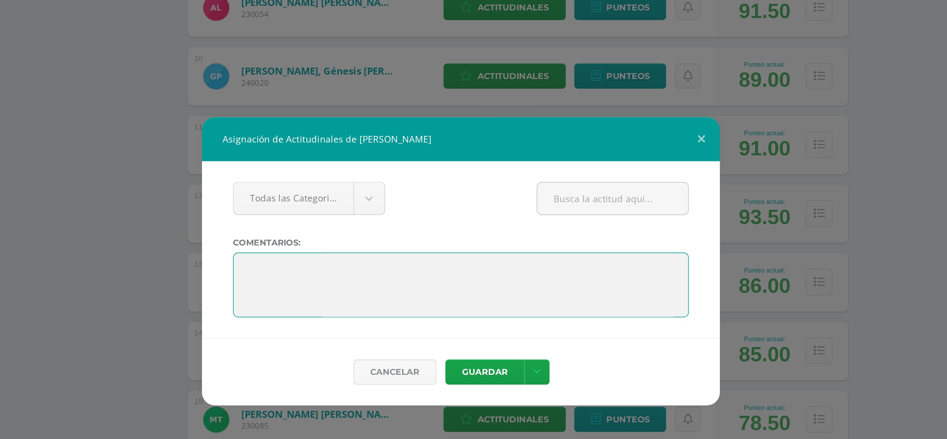
click at [382, 219] on textarea at bounding box center [473, 232] width 244 height 35
paste textarea ""Tu esfuerzo es tan valioso como tus resultados". ¡Nunca dejes de intentarlo!"
type textarea ""Tu esfuerzo es tan valioso como tus resultados". ¡Nunca dejes de intentarlo!"
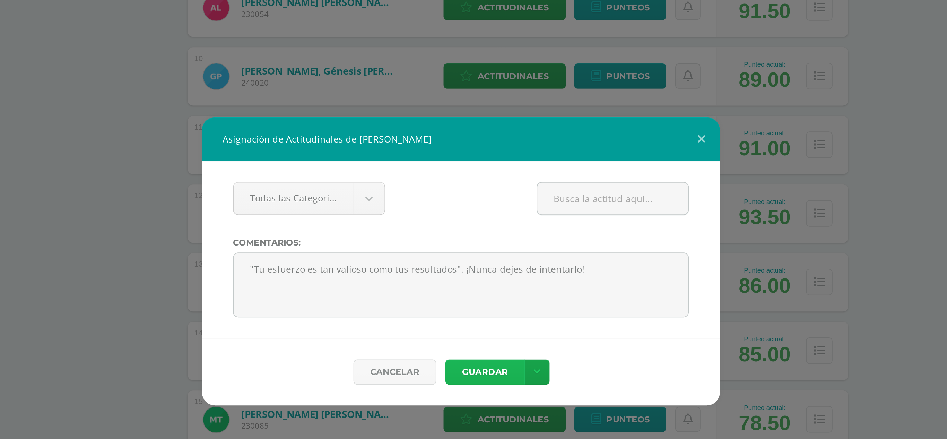
click at [482, 281] on button "Guardar" at bounding box center [486, 279] width 42 height 14
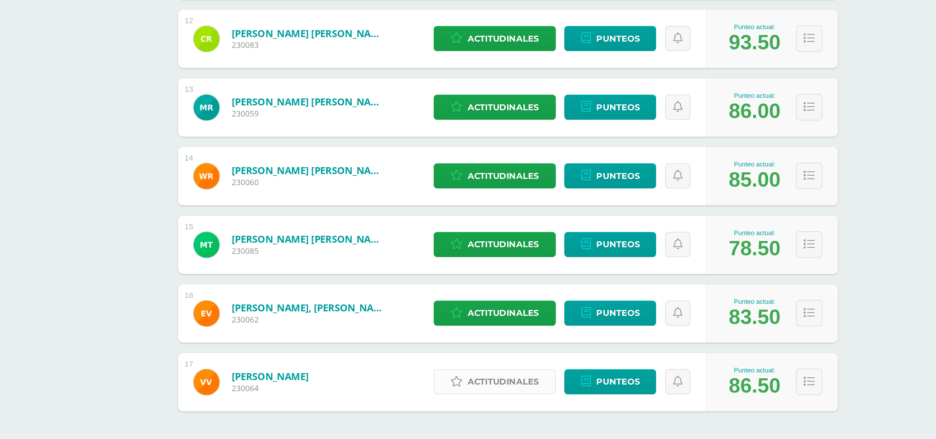
click at [484, 375] on span "Actitudinales" at bounding box center [496, 377] width 38 height 13
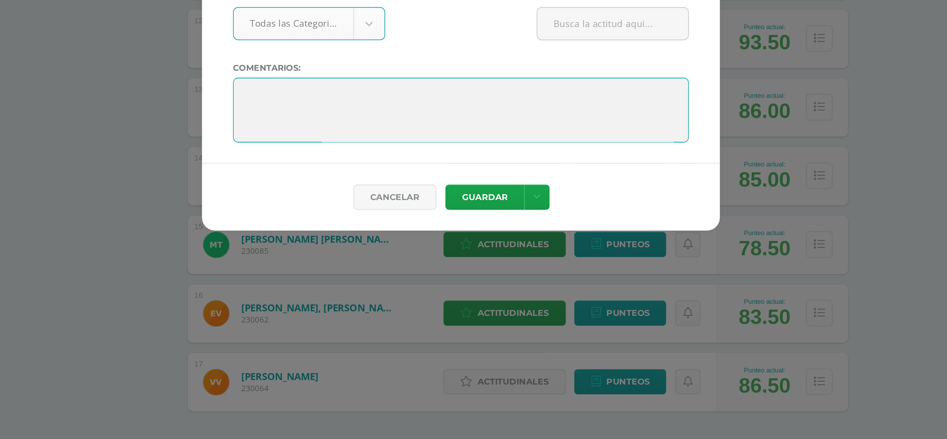
click at [437, 215] on textarea at bounding box center [473, 232] width 244 height 35
paste textarea ""Tu esfuerzo es tan valioso como tus resultados". ¡Nunca dejes de intentarlo!"
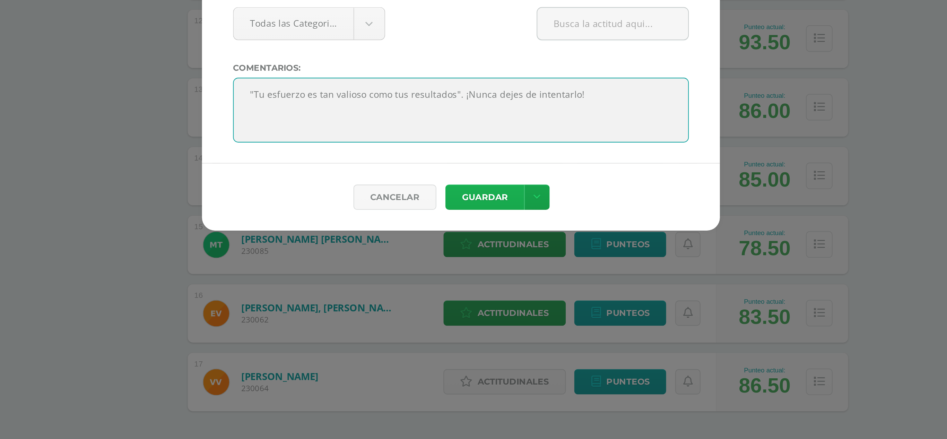
type textarea ""Tu esfuerzo es tan valioso como tus resultados". ¡Nunca dejes de intentarlo!"
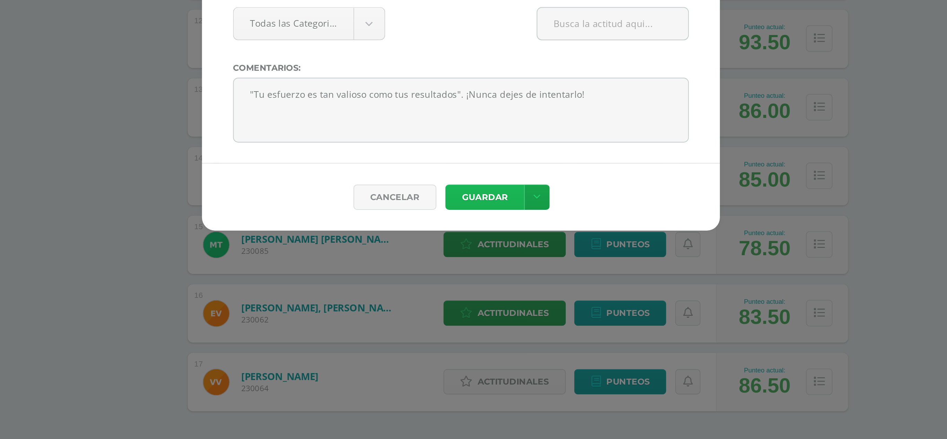
click at [480, 279] on button "Guardar" at bounding box center [486, 279] width 42 height 14
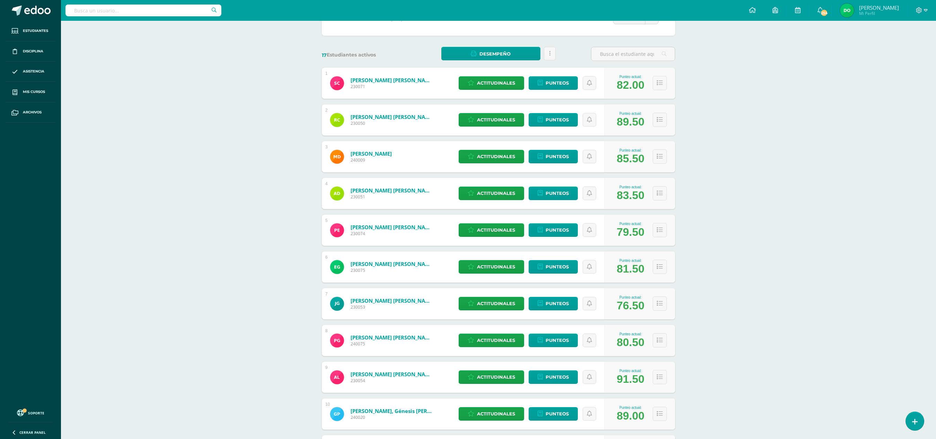
scroll to position [0, 0]
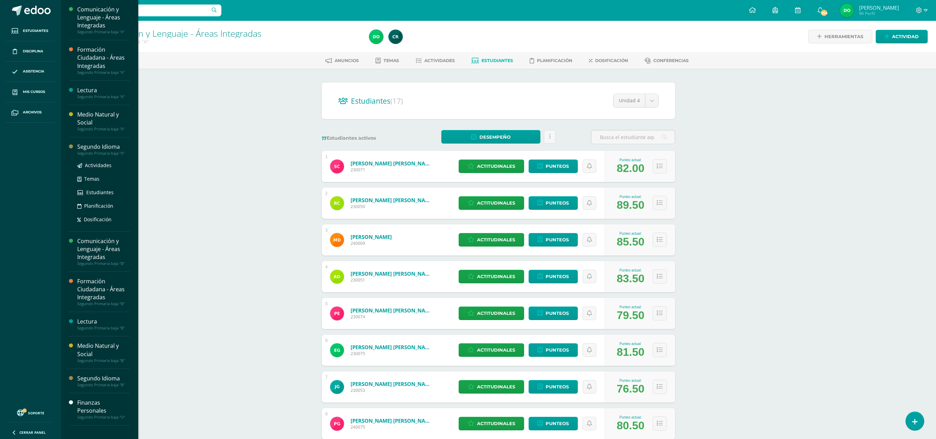
click at [119, 153] on div "Segundo Primaria baja "A"" at bounding box center [103, 153] width 53 height 5
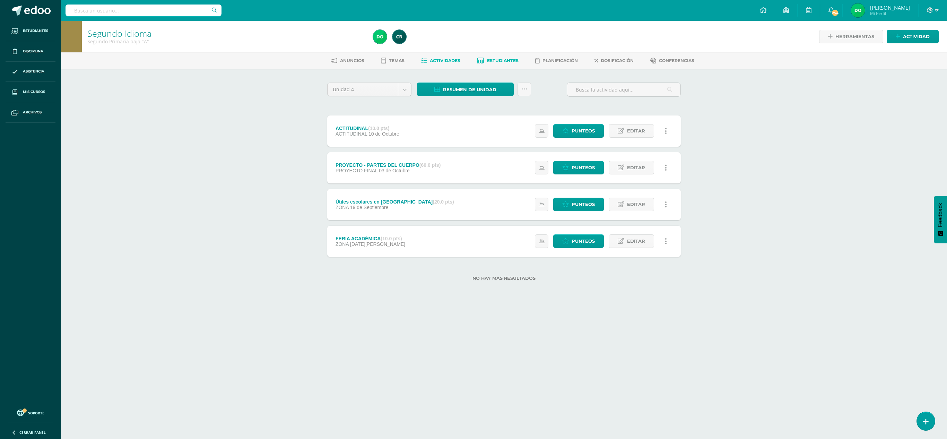
click at [503, 56] on link "Estudiantes" at bounding box center [498, 60] width 42 height 11
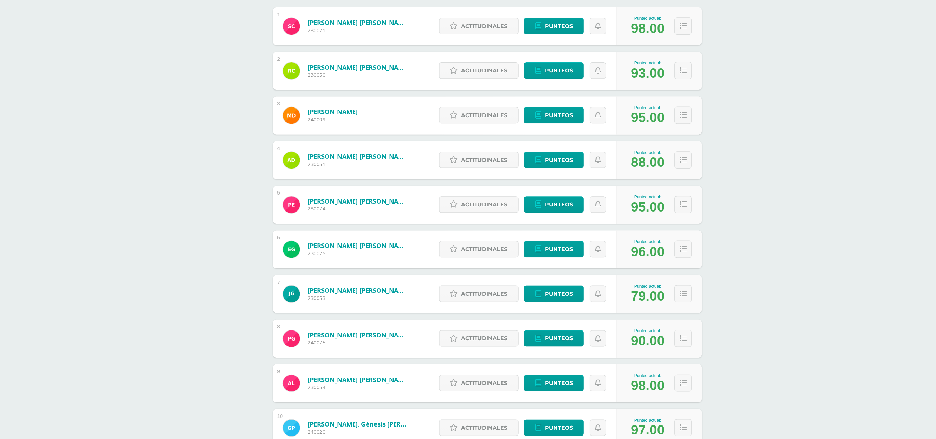
scroll to position [69, 0]
click at [658, 317] on icon at bounding box center [660, 318] width 6 height 6
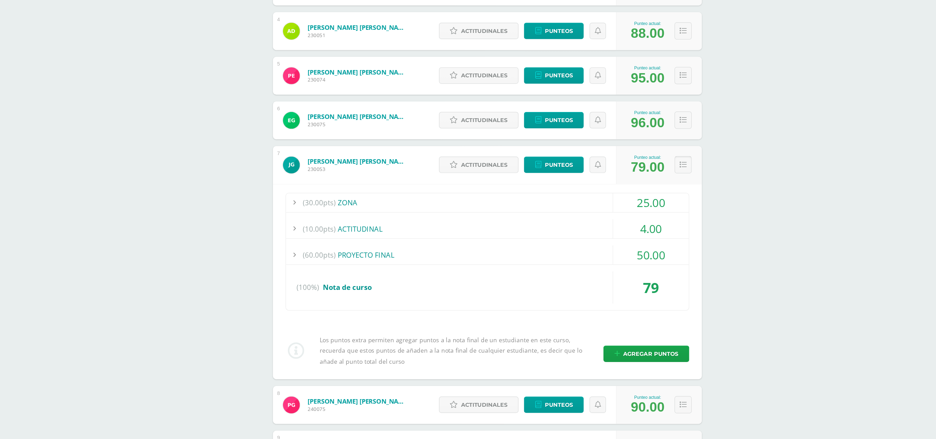
scroll to position [177, 0]
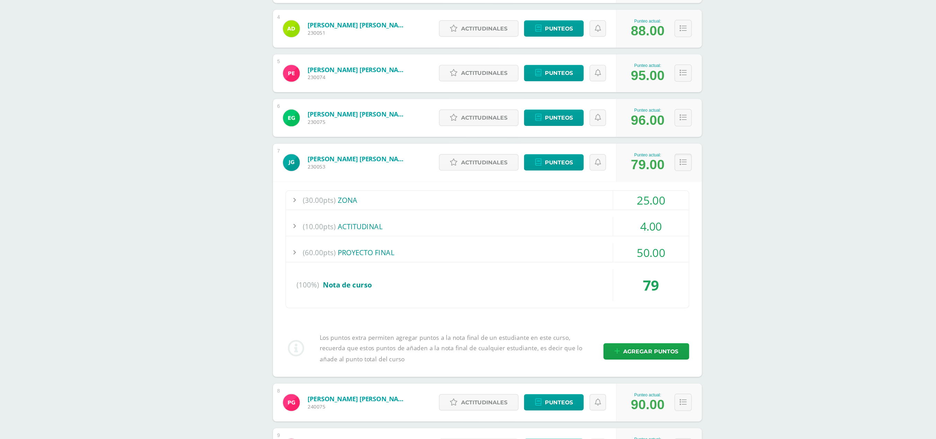
click at [566, 239] on div "(30.00pts) ZONA" at bounding box center [499, 241] width 332 height 16
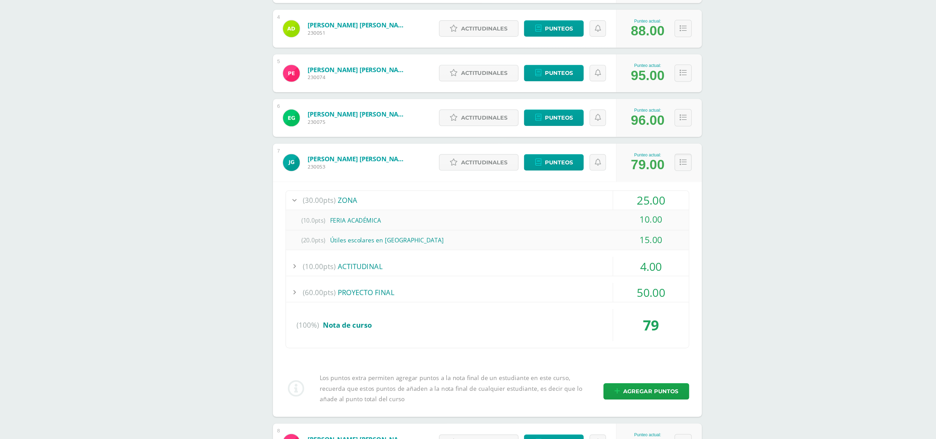
click at [566, 239] on div "(30.00pts) ZONA" at bounding box center [499, 241] width 332 height 16
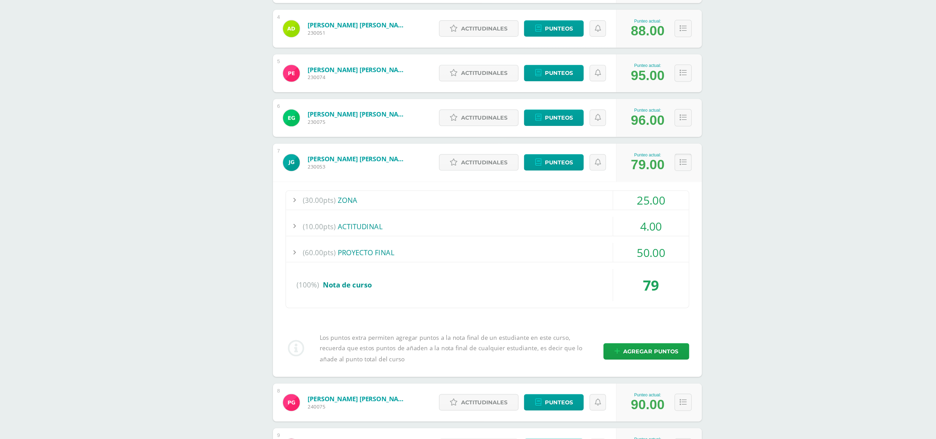
click at [659, 211] on icon at bounding box center [660, 210] width 6 height 6
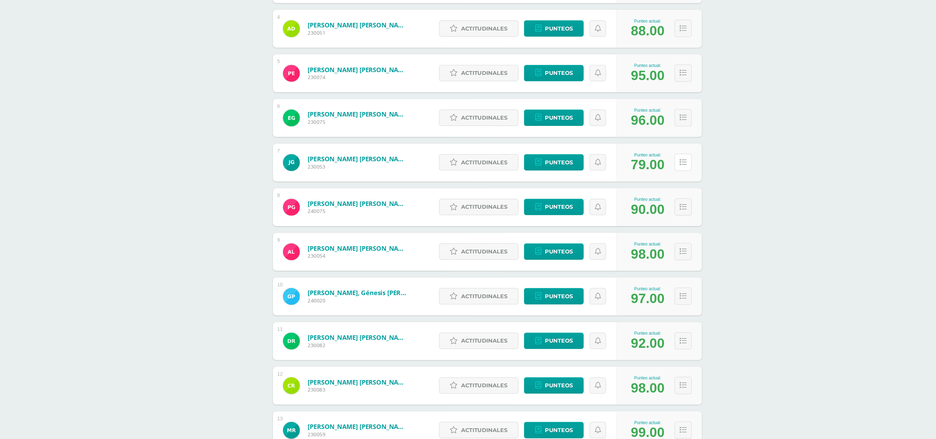
scroll to position [0, 0]
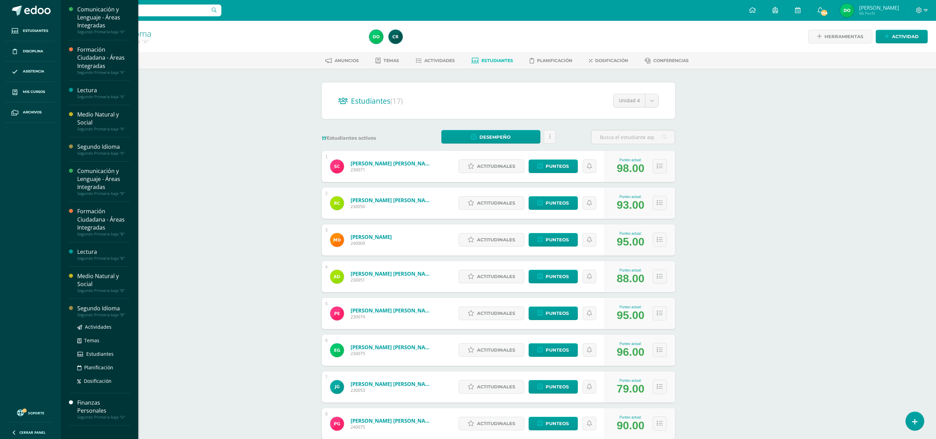
click at [105, 311] on div "Segundo Idioma" at bounding box center [103, 308] width 53 height 8
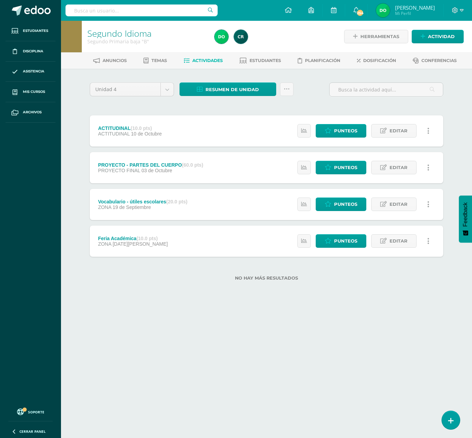
click at [265, 53] on div "Anuncios Temas Actividades Estudiantes Planificación Dosificación Conferencias" at bounding box center [275, 60] width 428 height 16
click at [267, 65] on link "Estudiantes" at bounding box center [260, 60] width 42 height 11
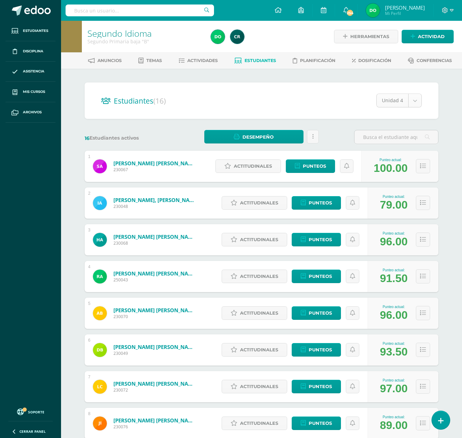
click at [416, 104] on body "Estudiantes Disciplina Asistencia Mis cursos Archivos Soporte Ayuda Reportar un…" at bounding box center [231, 278] width 462 height 556
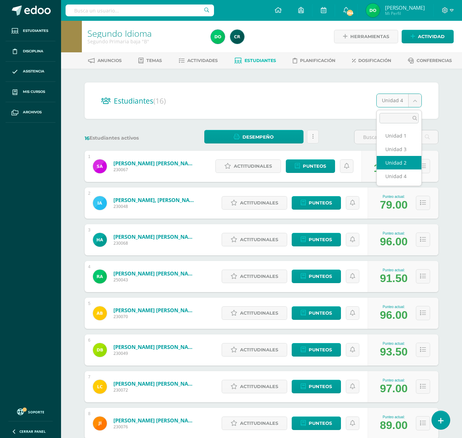
select select "/dashboard/teacher/section/2088/students/?unit=92055"
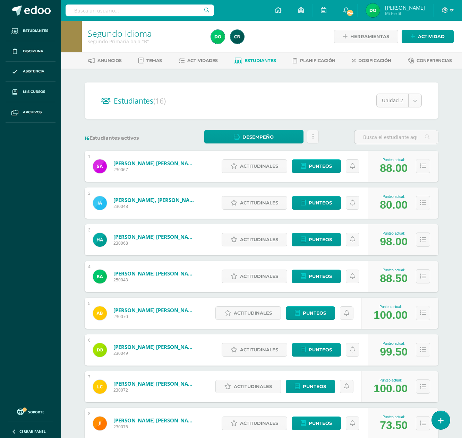
click at [414, 100] on body "Estudiantes Disciplina Asistencia Mis cursos Archivos Soporte Ayuda Reportar un…" at bounding box center [231, 389] width 462 height 779
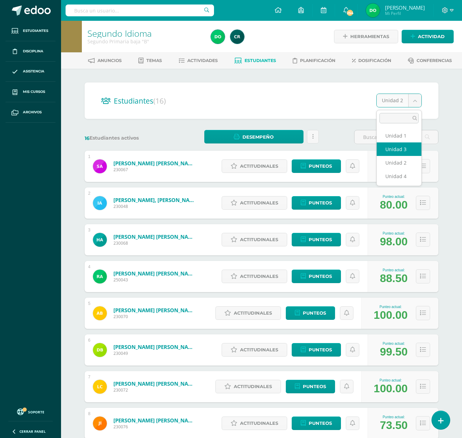
select select "/dashboard/teacher/section/2088/students/?unit=92056"
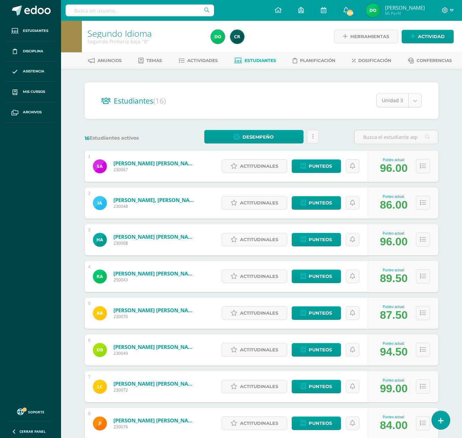
click at [416, 99] on body "Estudiantes Disciplina Asistencia Mis cursos Archivos Soporte Ayuda Reportar un…" at bounding box center [231, 389] width 462 height 779
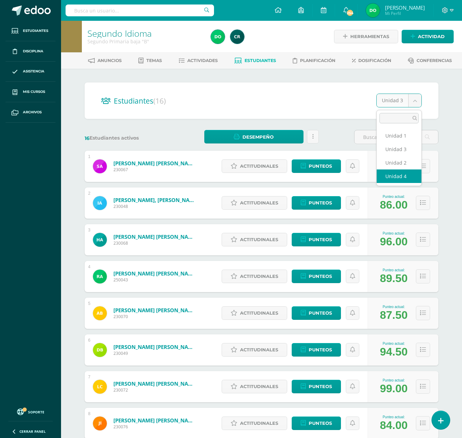
select select "/dashboard/teacher/section/2088/students/?unit=92057"
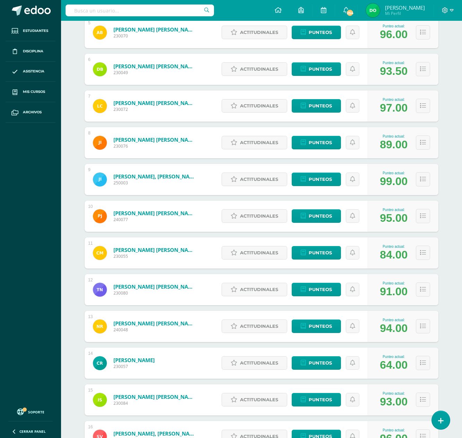
scroll to position [340, 0]
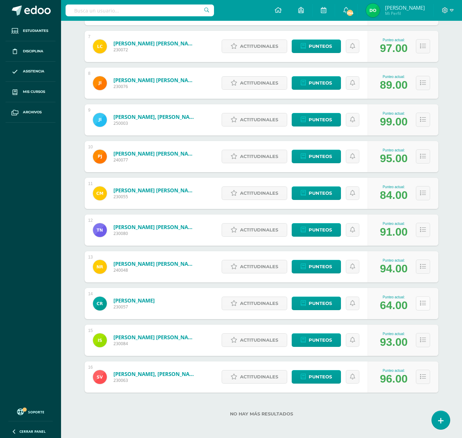
click at [423, 304] on icon at bounding box center [423, 303] width 6 height 6
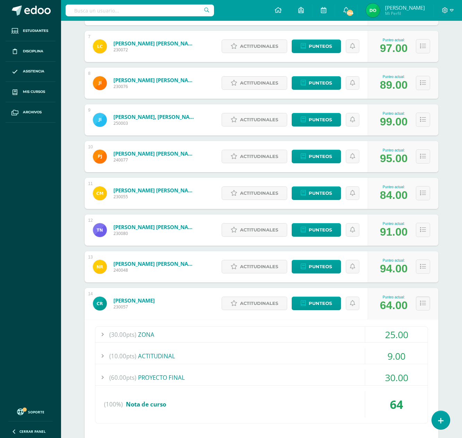
click at [315, 330] on div "(30.00pts) ZONA" at bounding box center [261, 335] width 332 height 16
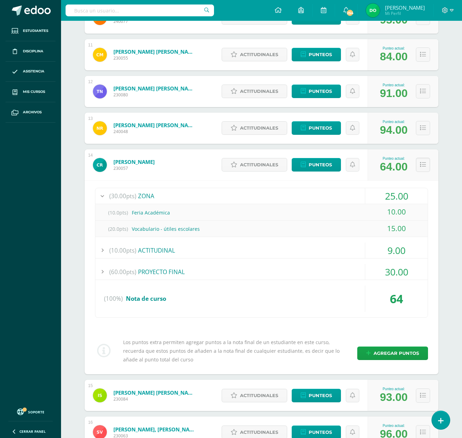
scroll to position [480, 0]
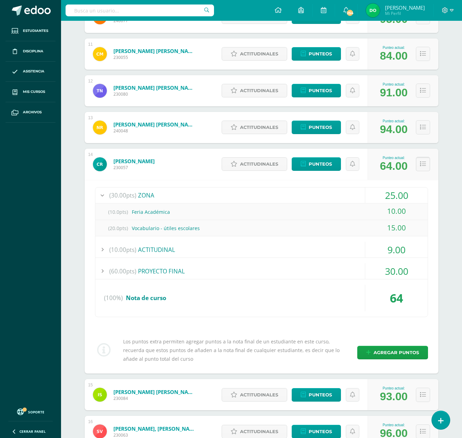
click at [423, 165] on icon at bounding box center [423, 164] width 6 height 6
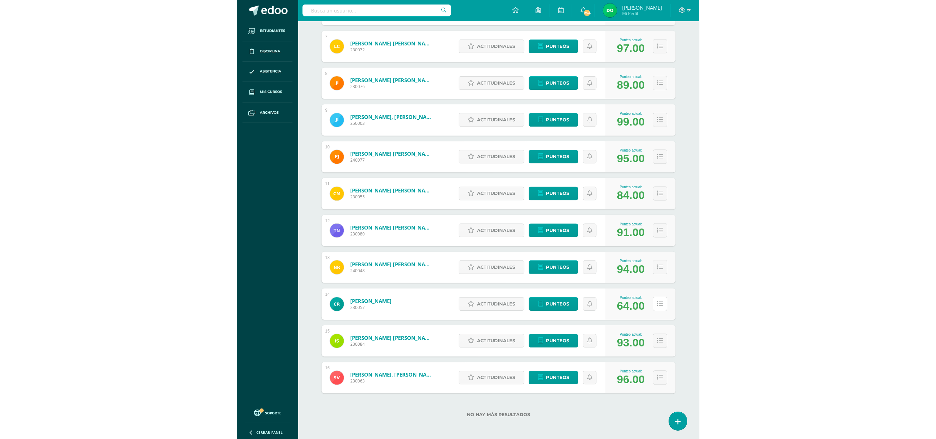
scroll to position [340, 0]
